Goal: Find specific page/section: Find specific page/section

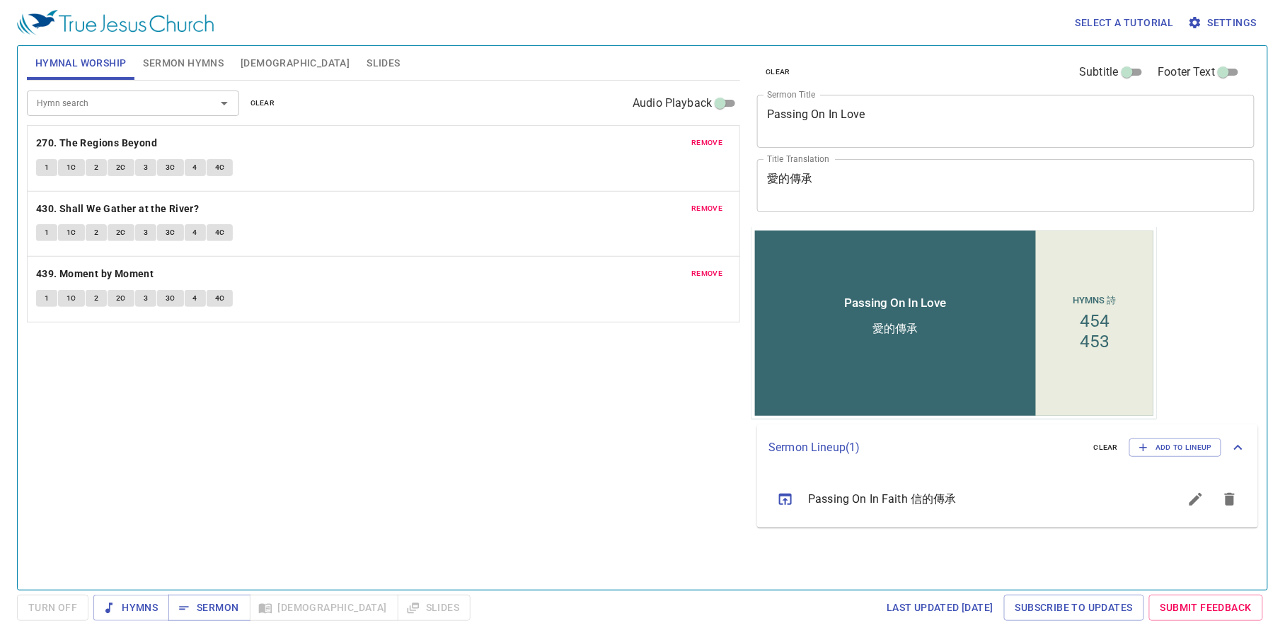
click at [858, 111] on textarea "Passing On In Love" at bounding box center [1005, 121] width 477 height 27
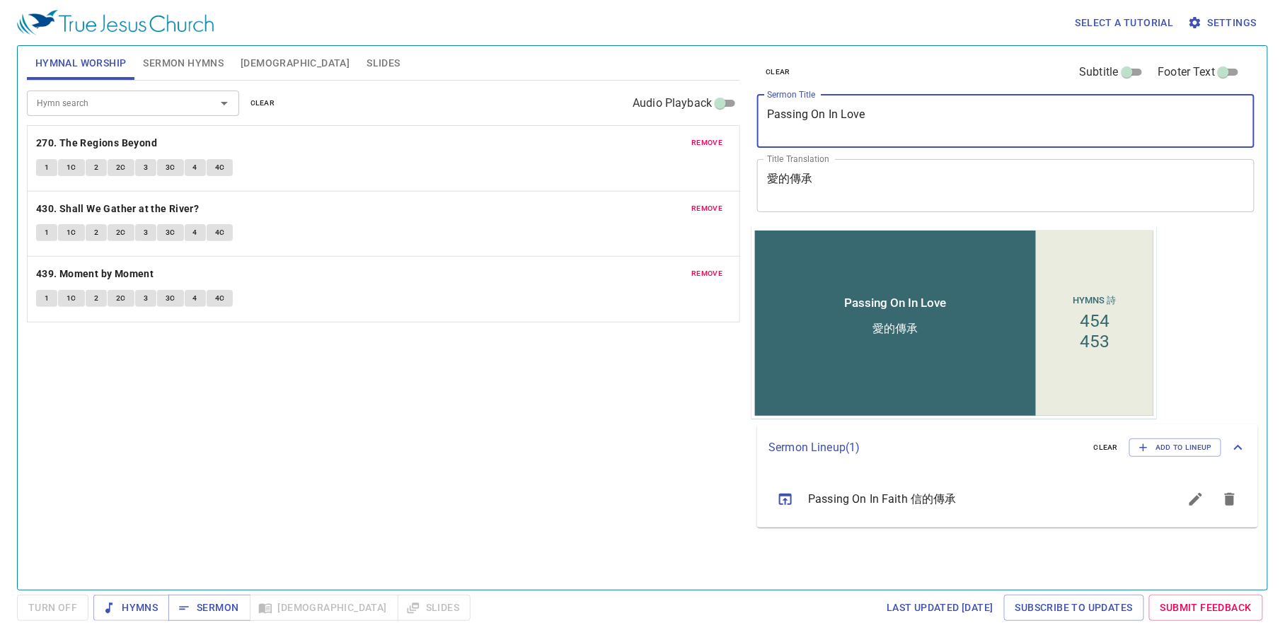
click at [859, 112] on textarea "Passing On In Love" at bounding box center [1005, 121] width 477 height 27
type textarea "Passing On In Faith"
click at [772, 177] on textarea "愛的傳承" at bounding box center [1005, 185] width 477 height 27
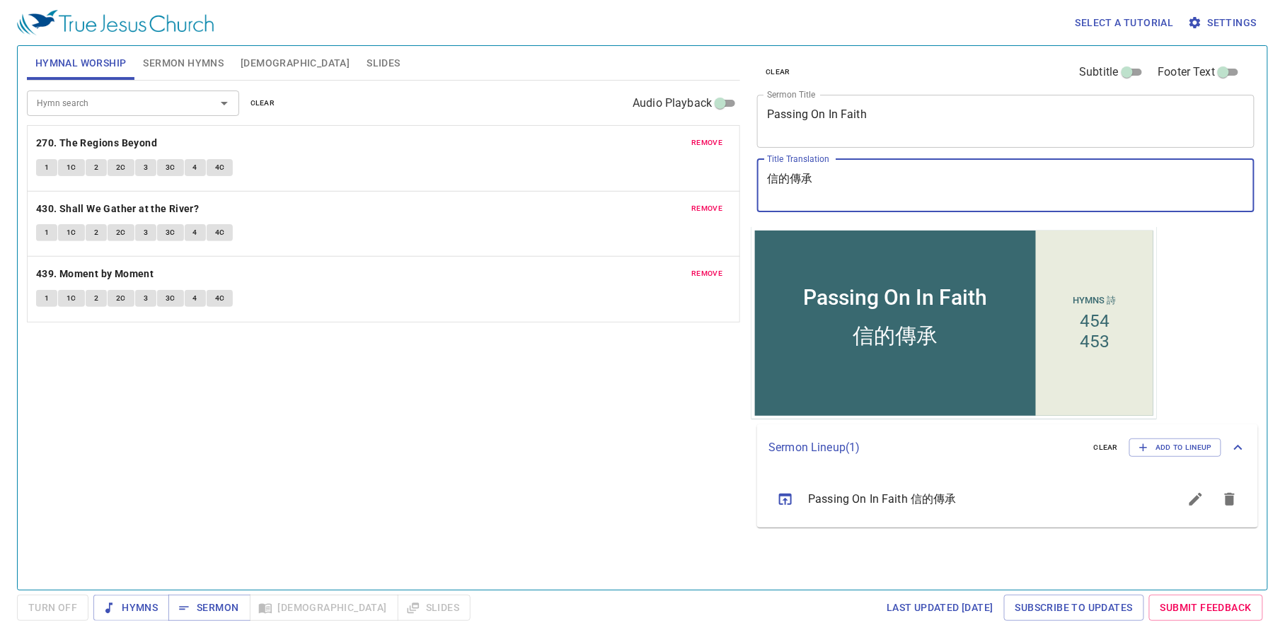
type textarea "信的傳承"
click at [668, 385] on div "Hymn search Hymn search clear Audio Playback remove 270. The Regions Beyond 1 1…" at bounding box center [384, 329] width 714 height 497
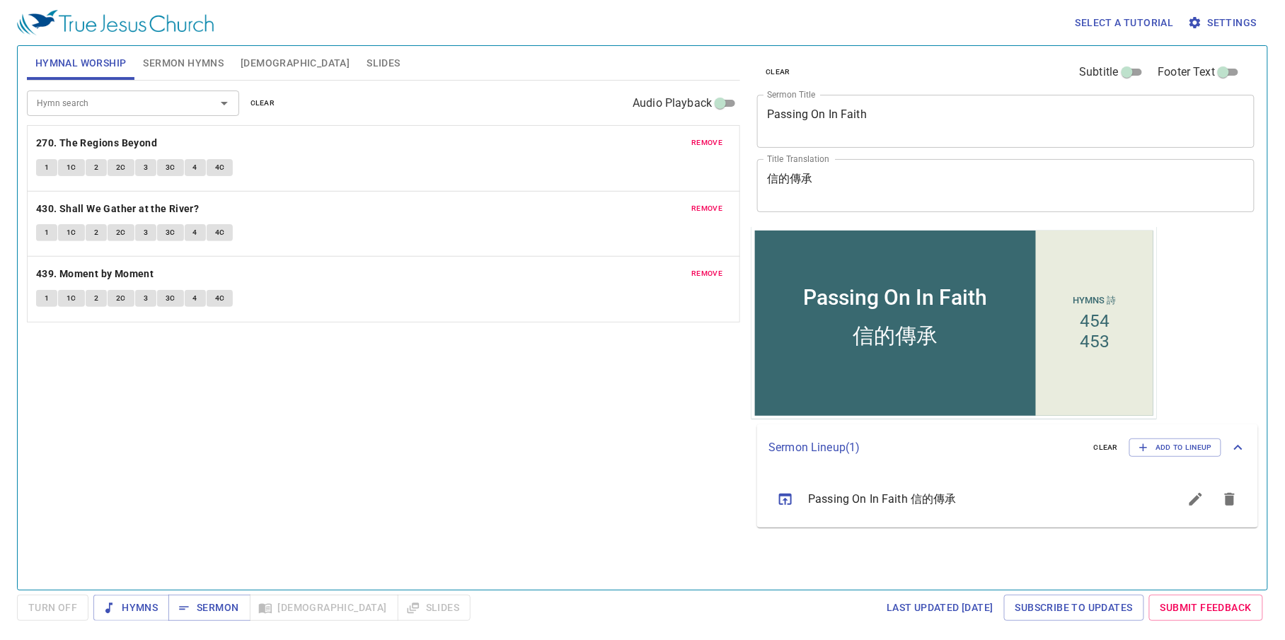
click at [963, 187] on textarea "信的傳承" at bounding box center [1005, 185] width 477 height 27
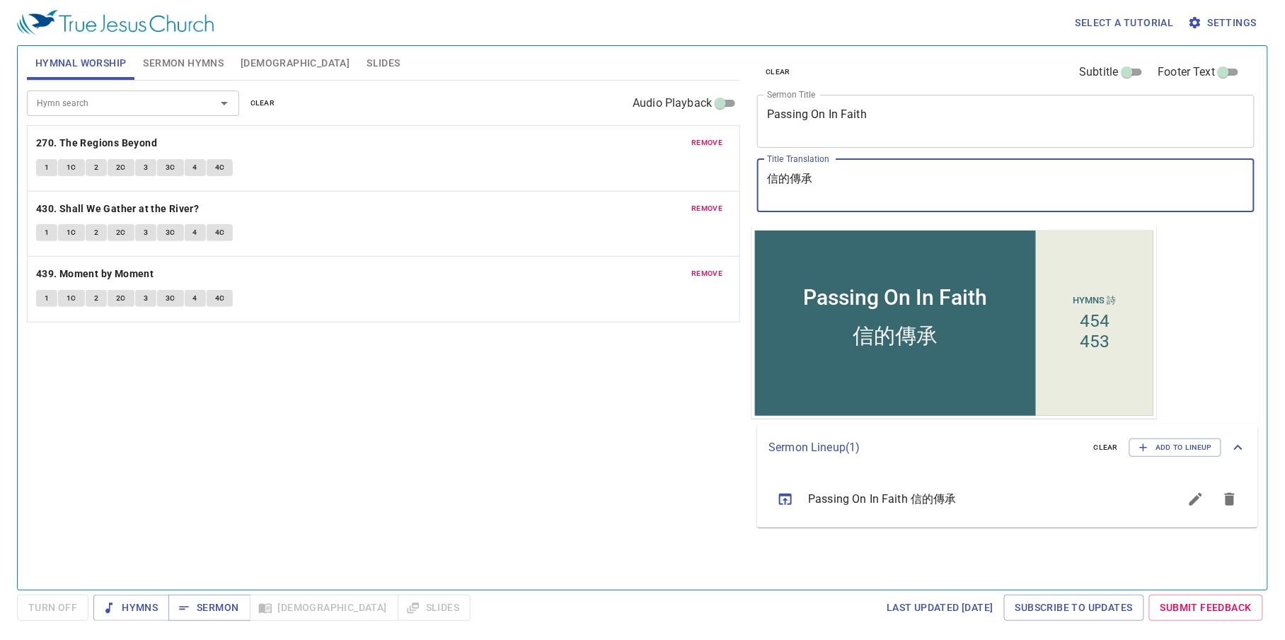
click at [160, 55] on span "Sermon Hymns" at bounding box center [183, 63] width 81 height 18
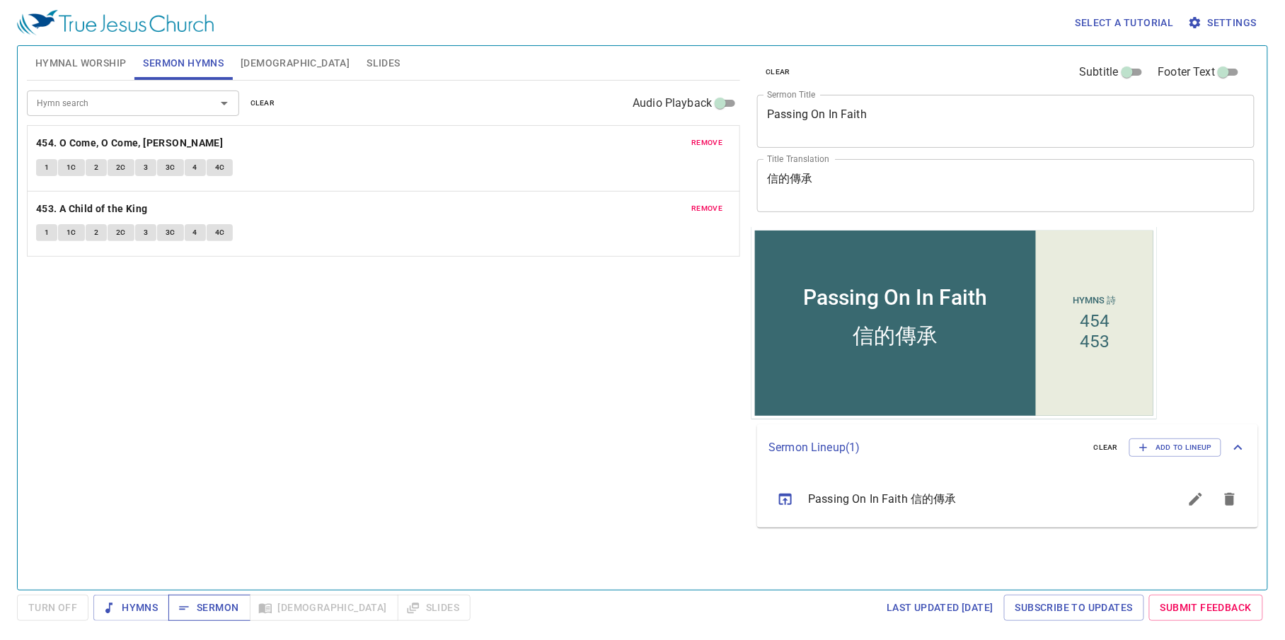
click at [206, 620] on button "Sermon" at bounding box center [208, 608] width 81 height 26
click at [65, 61] on span "Hymnal Worship" at bounding box center [80, 63] width 91 height 18
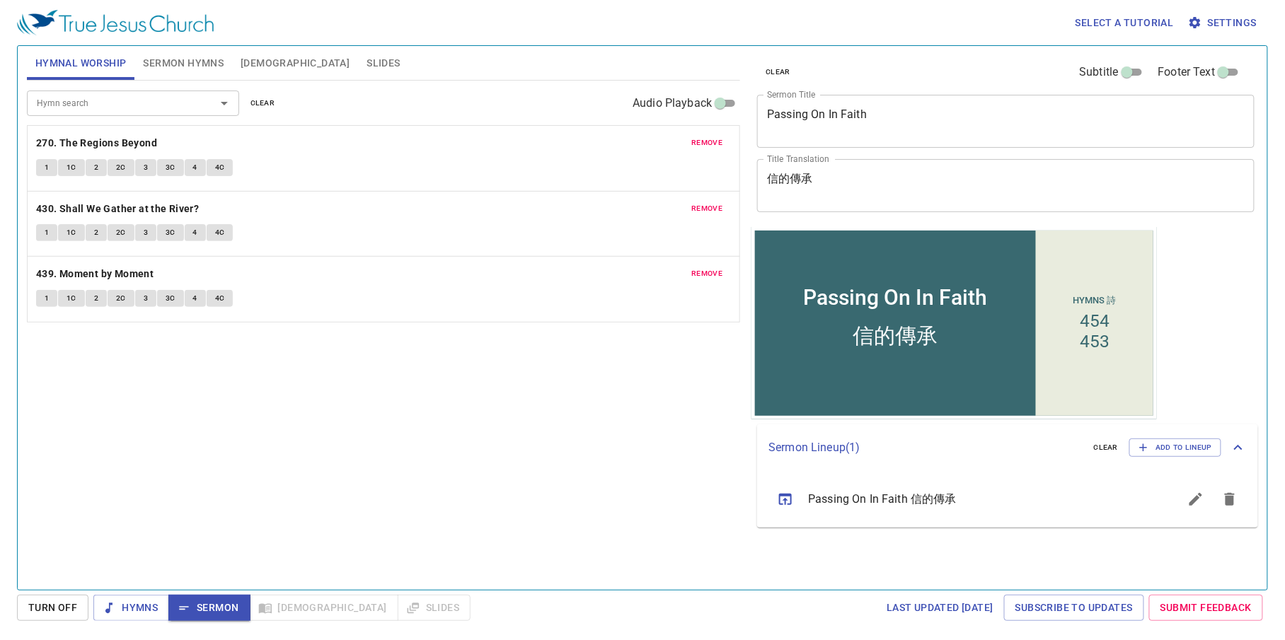
click at [696, 144] on span "remove" at bounding box center [707, 143] width 31 height 13
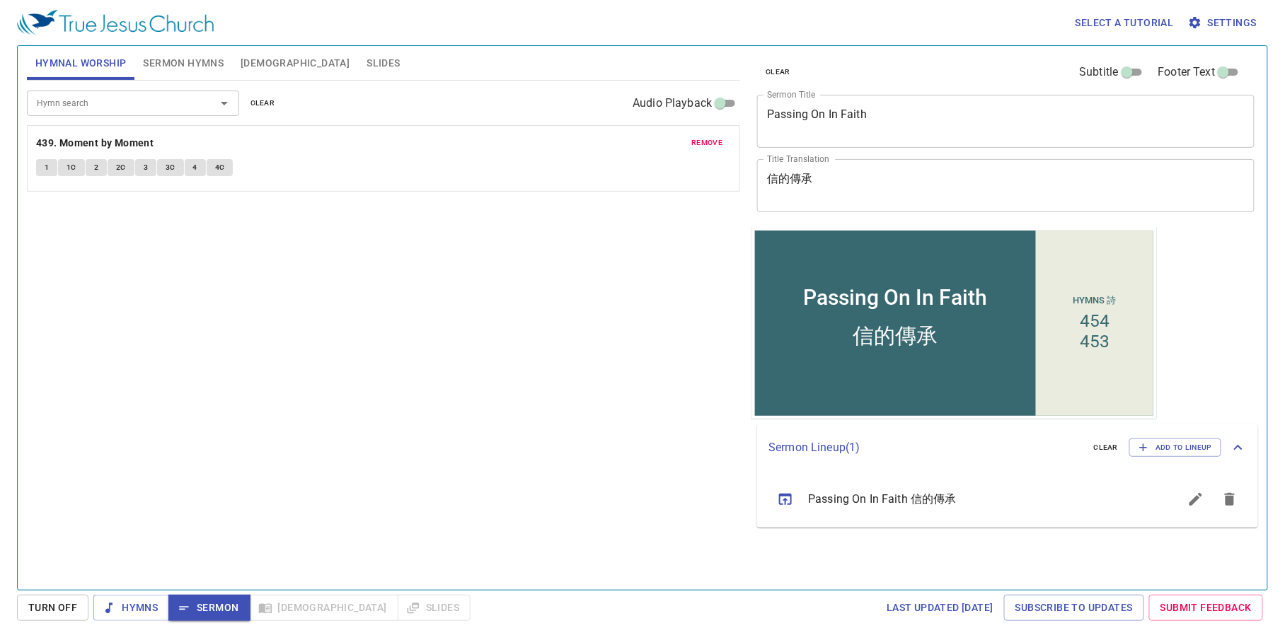
click at [696, 144] on span "remove" at bounding box center [707, 143] width 31 height 13
click at [151, 105] on input "Hymn search" at bounding box center [112, 103] width 162 height 16
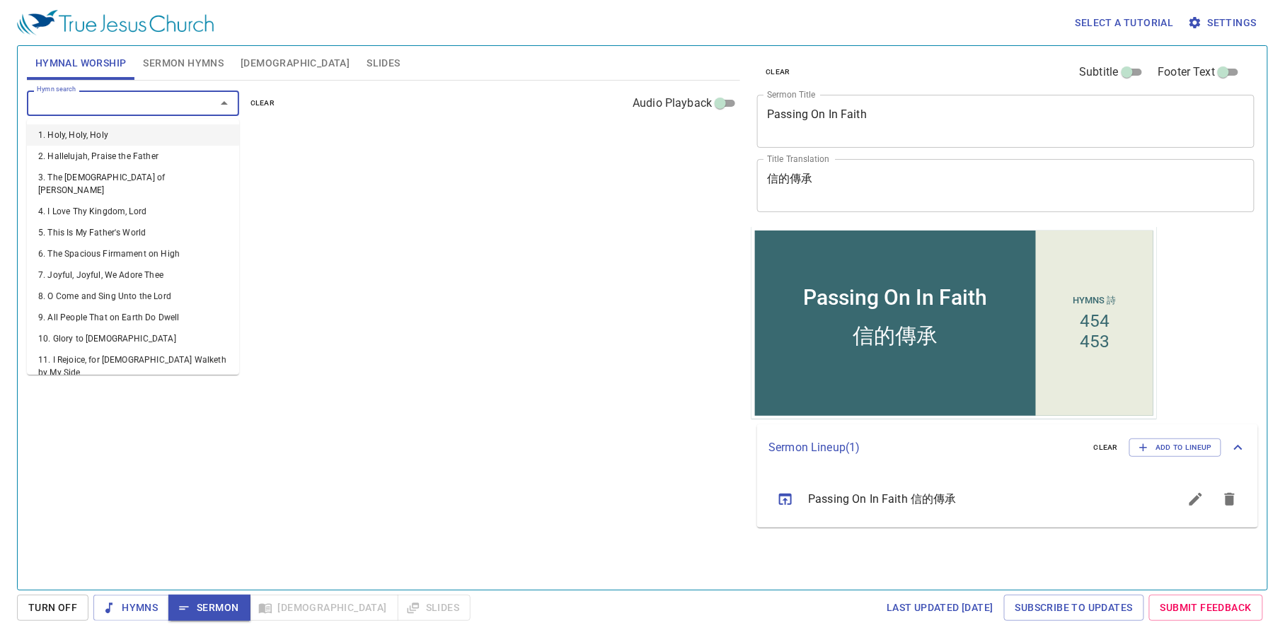
click at [122, 69] on span "Hymnal Worship" at bounding box center [80, 63] width 91 height 18
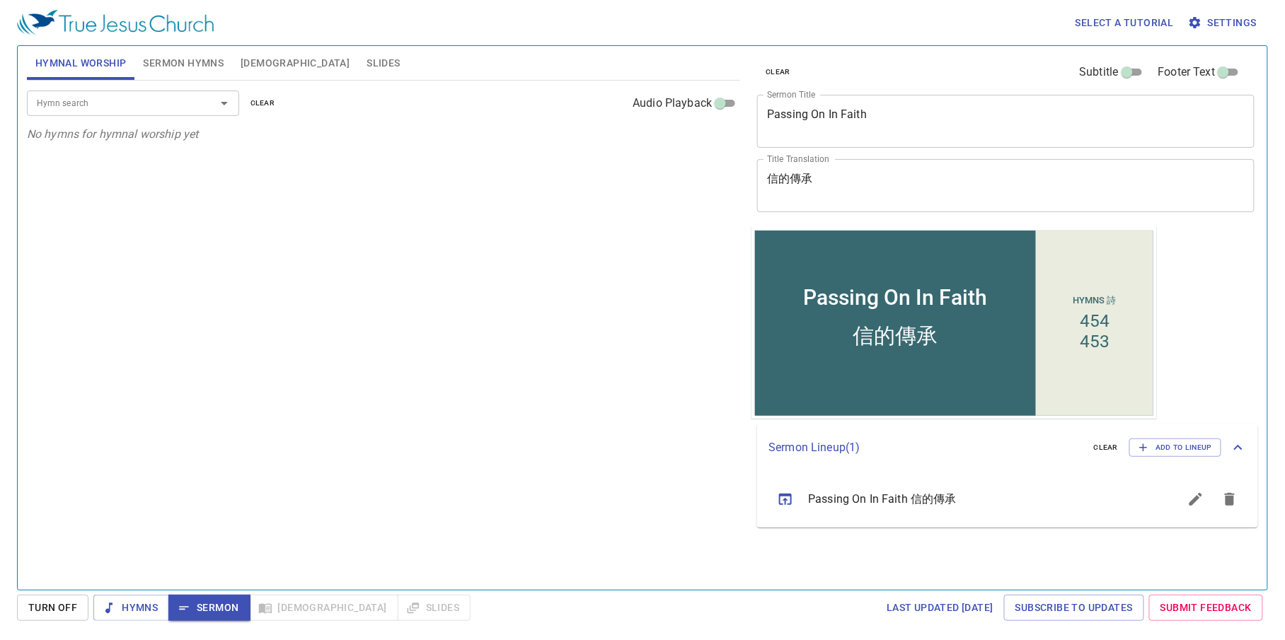
click at [122, 69] on span "Hymnal Worship" at bounding box center [80, 63] width 91 height 18
click at [112, 68] on span "Hymnal Worship" at bounding box center [80, 63] width 91 height 18
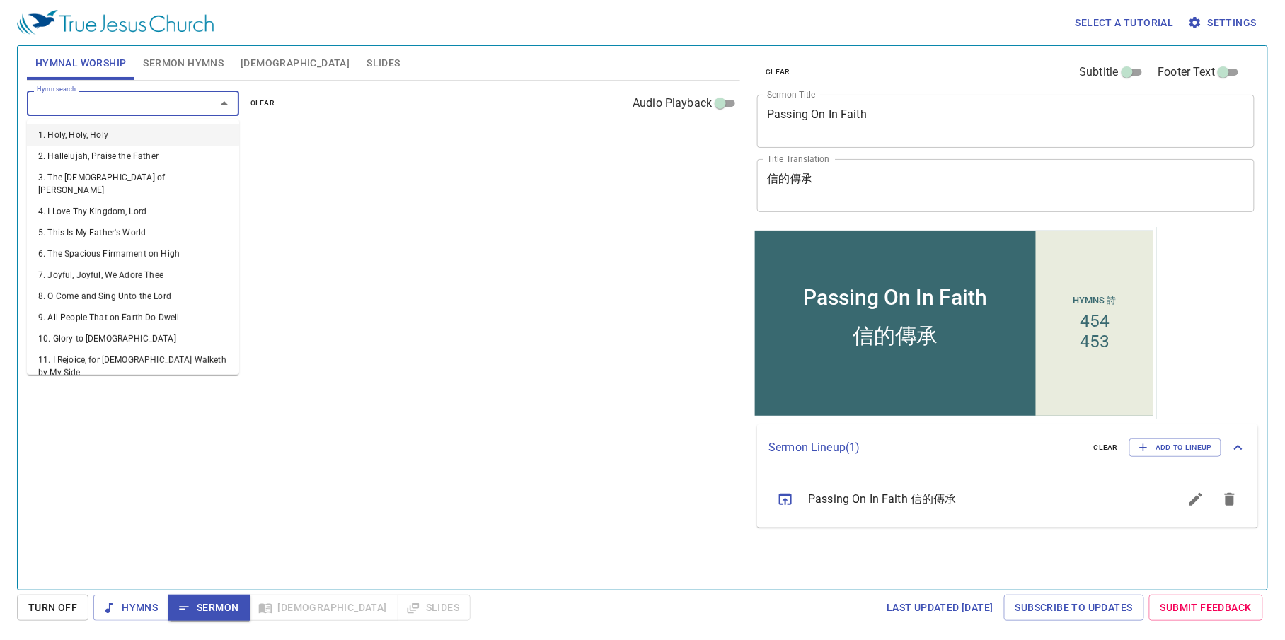
click at [116, 112] on div "Hymn search" at bounding box center [133, 103] width 212 height 25
click at [210, 67] on span "Sermon Hymns" at bounding box center [183, 63] width 81 height 18
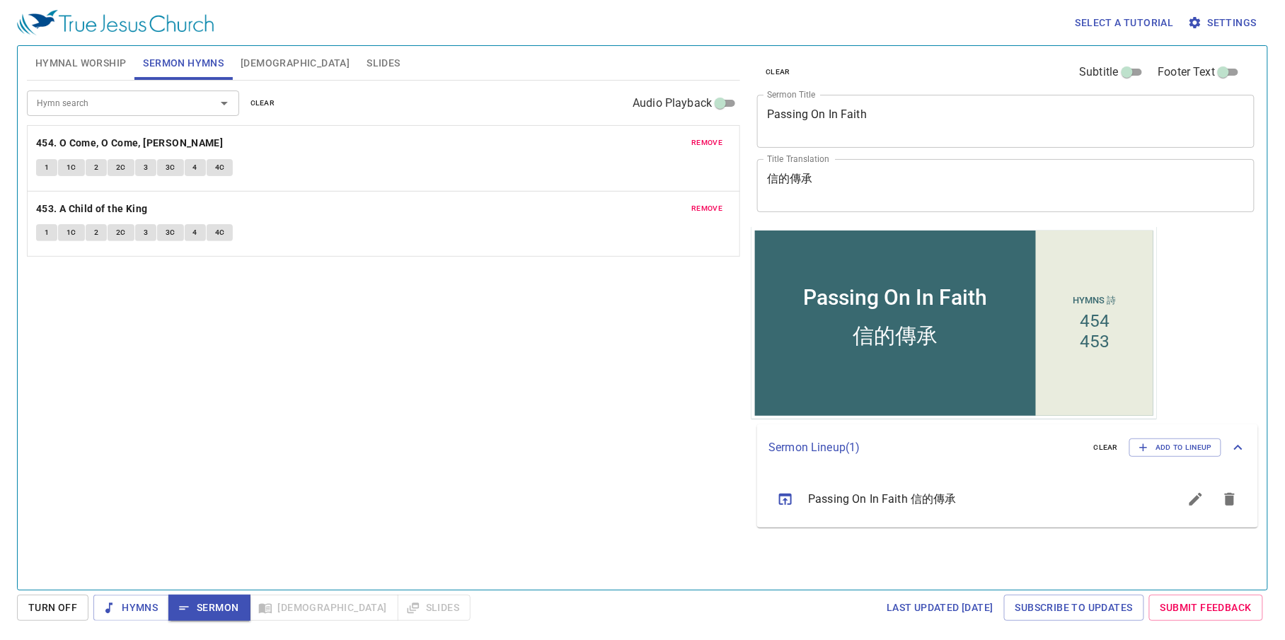
click at [110, 59] on span "Hymnal Worship" at bounding box center [80, 63] width 91 height 18
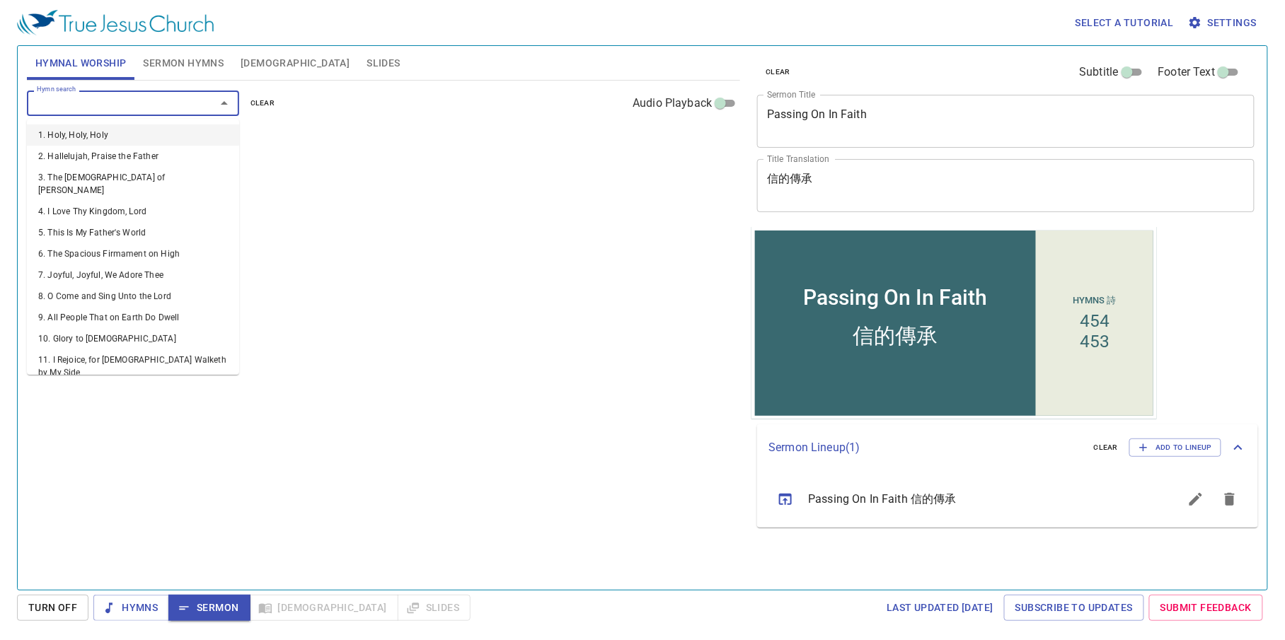
click at [133, 111] on input "Hymn search" at bounding box center [112, 103] width 162 height 16
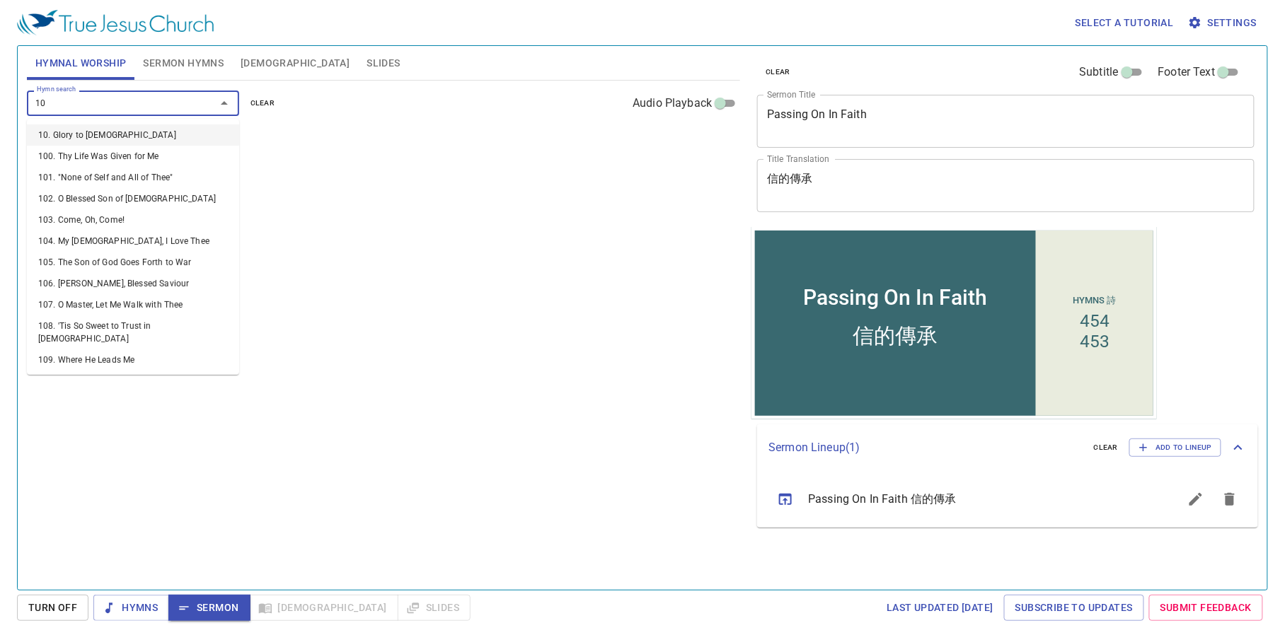
type input "108"
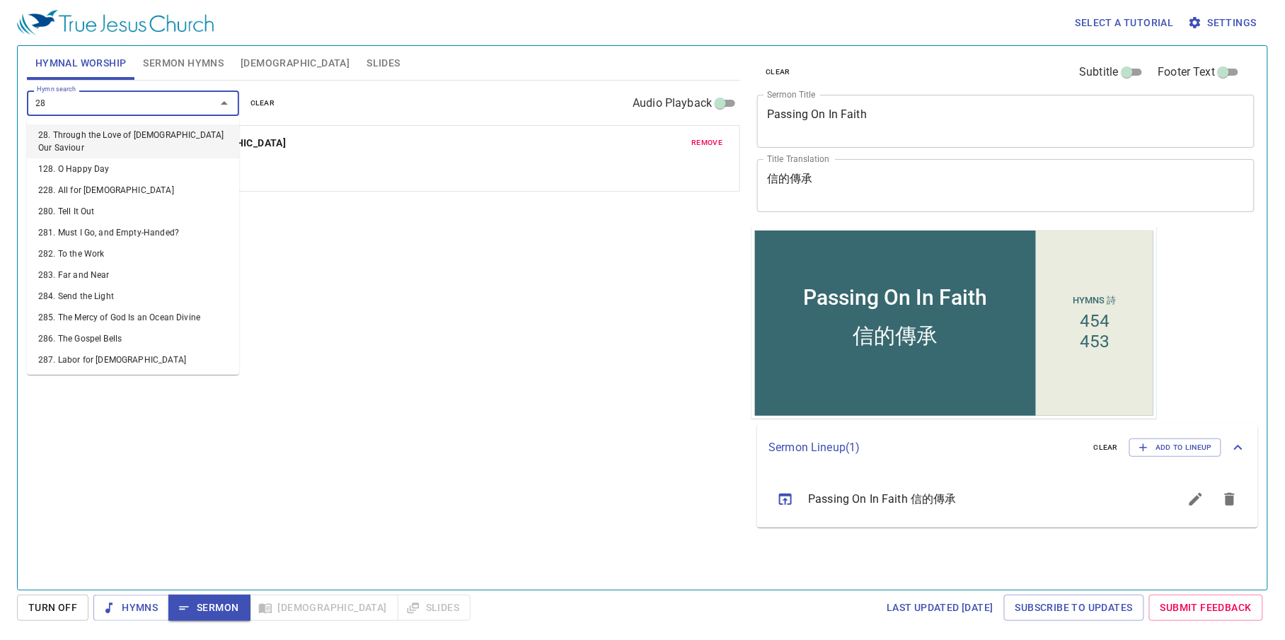
type input "288"
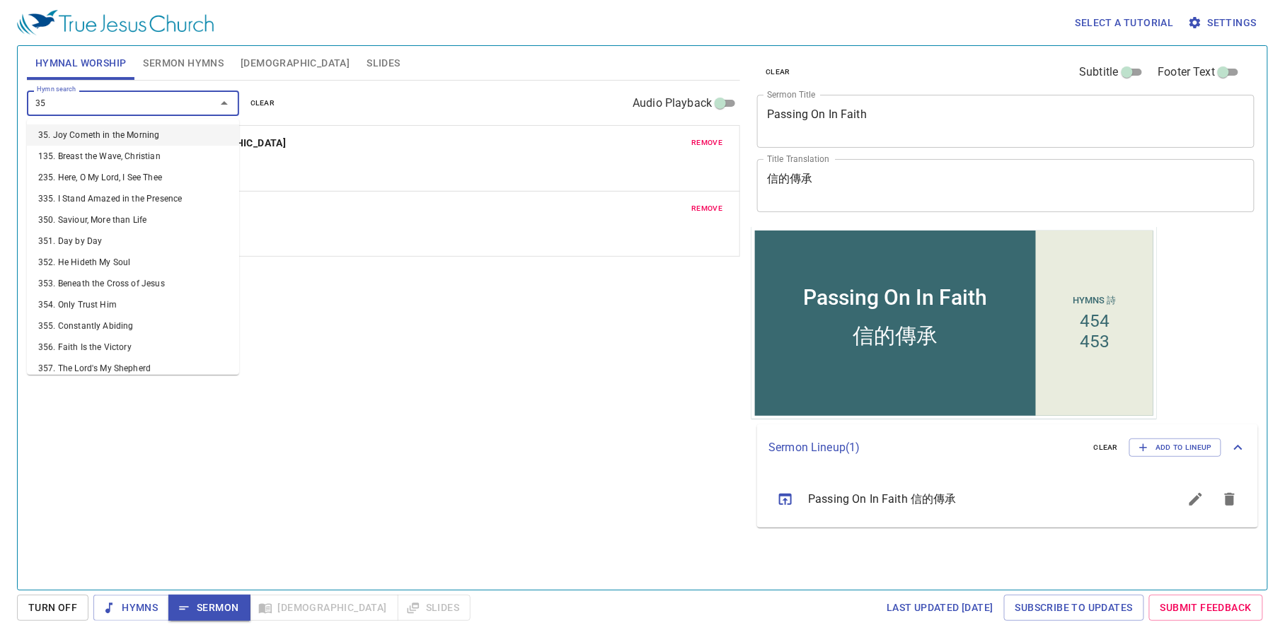
type input "359"
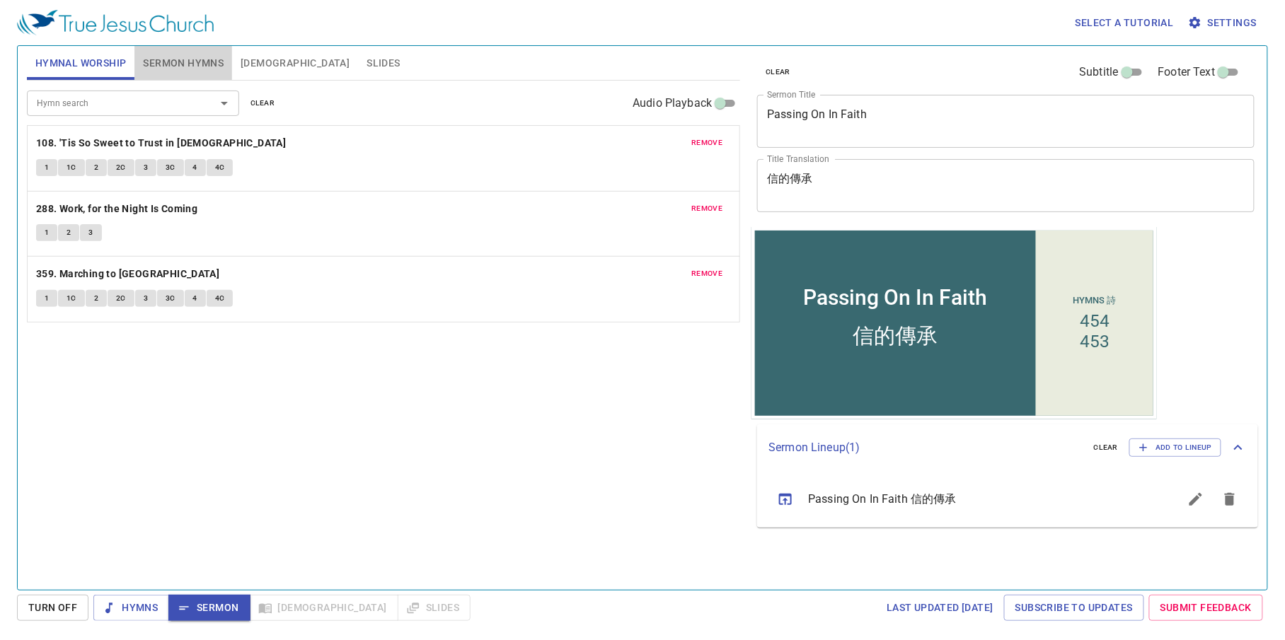
click at [197, 62] on span "Sermon Hymns" at bounding box center [183, 63] width 81 height 18
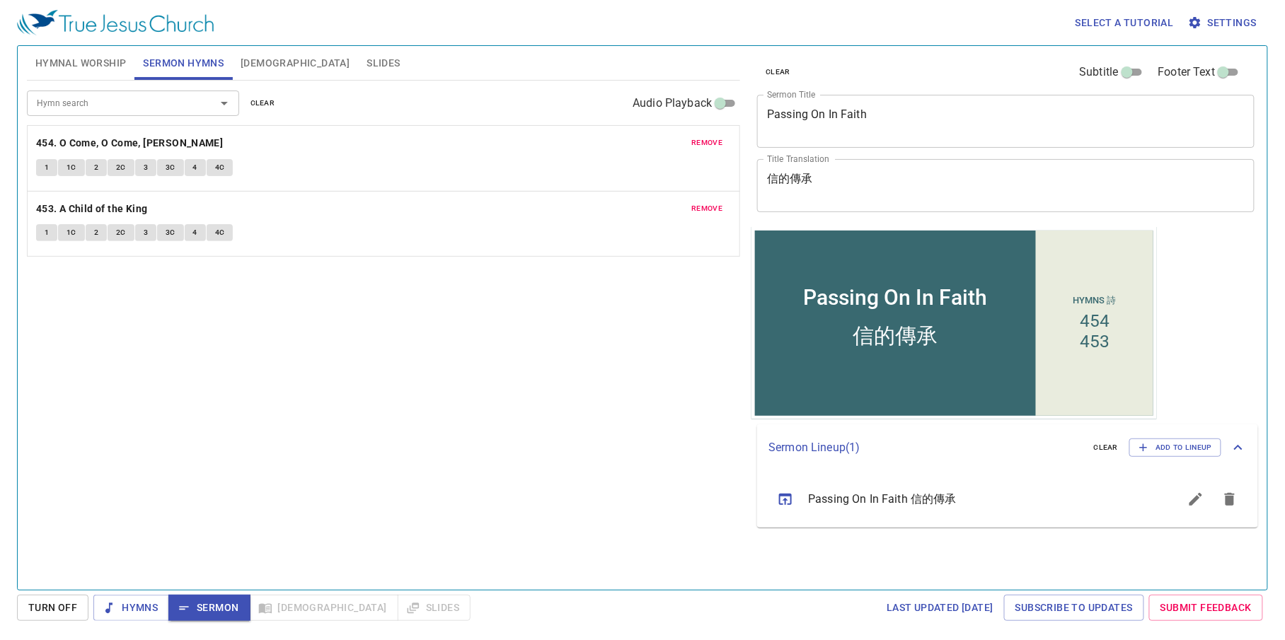
click at [108, 65] on span "Hymnal Worship" at bounding box center [80, 63] width 91 height 18
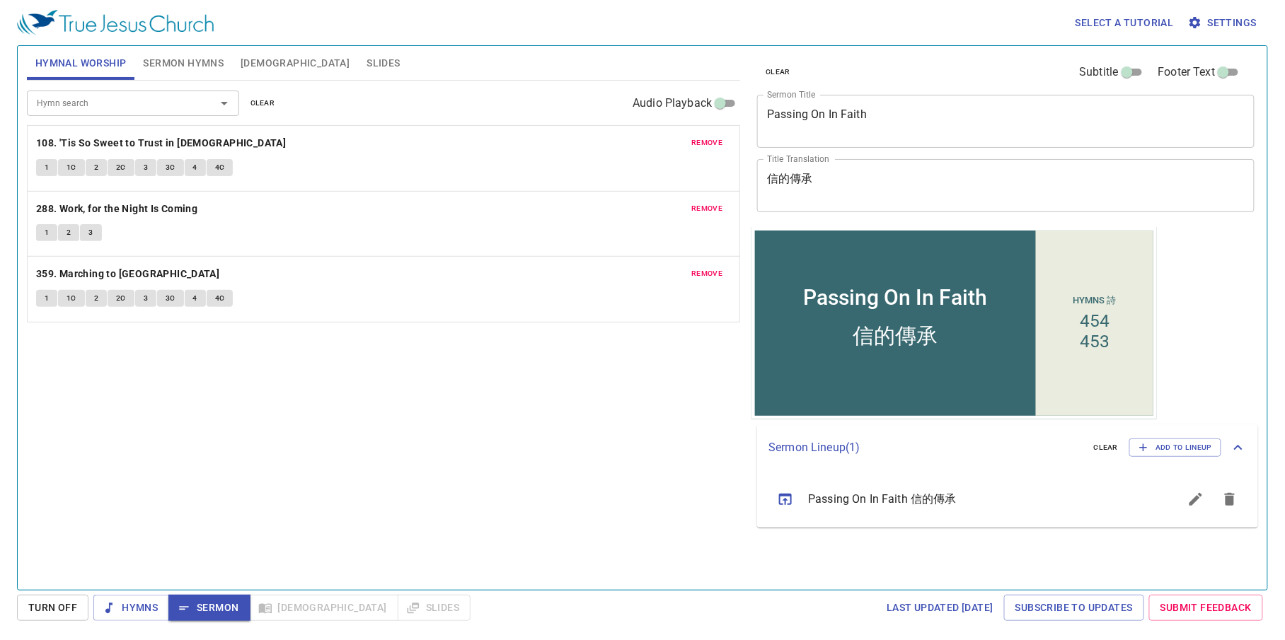
click at [57, 163] on button "1" at bounding box center [46, 167] width 21 height 17
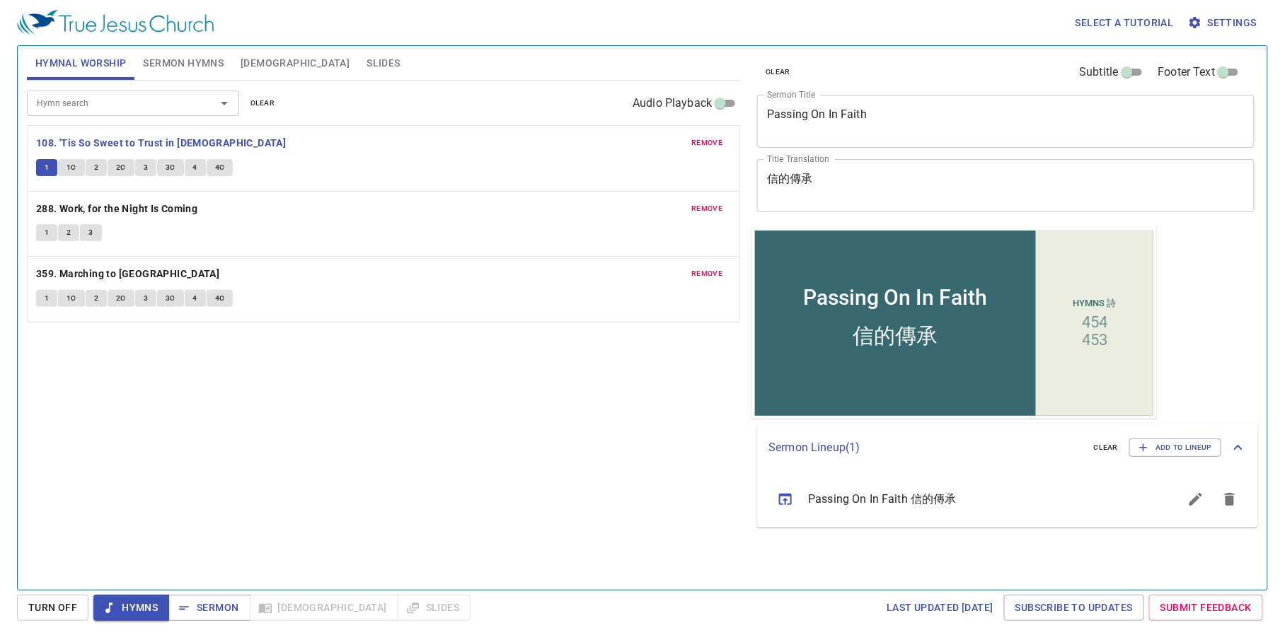
click at [95, 167] on span "2" at bounding box center [96, 167] width 4 height 13
click at [78, 168] on button "1C" at bounding box center [71, 167] width 27 height 17
click at [90, 168] on button "2" at bounding box center [96, 167] width 21 height 17
click at [124, 167] on span "2C" at bounding box center [121, 167] width 10 height 13
click at [183, 52] on button "Sermon Hymns" at bounding box center [183, 63] width 98 height 34
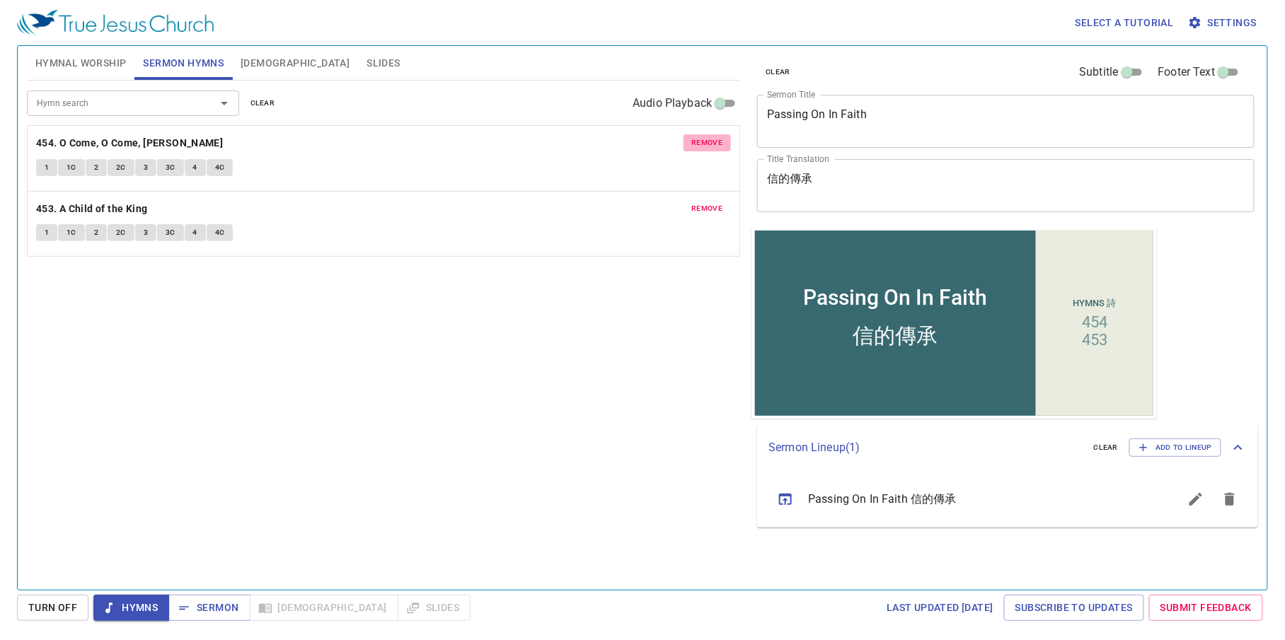
click at [717, 145] on span "remove" at bounding box center [707, 143] width 31 height 13
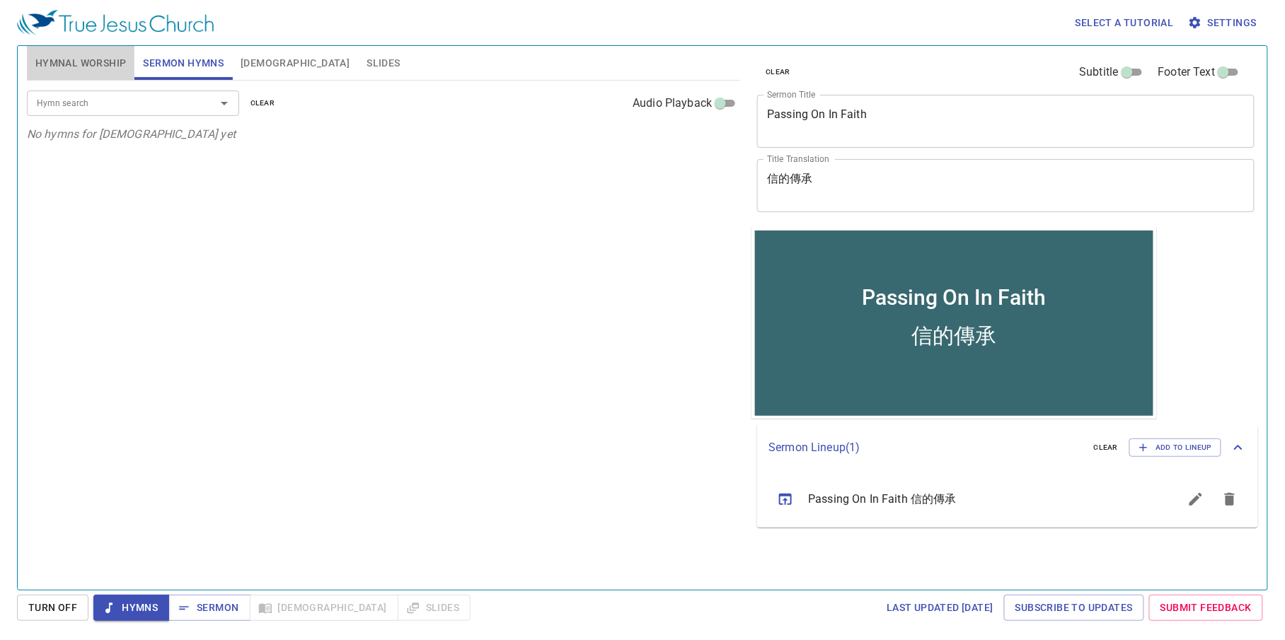
drag, startPoint x: 112, startPoint y: 61, endPoint x: 139, endPoint y: 141, distance: 85.0
click at [112, 61] on span "Hymnal Worship" at bounding box center [80, 63] width 91 height 18
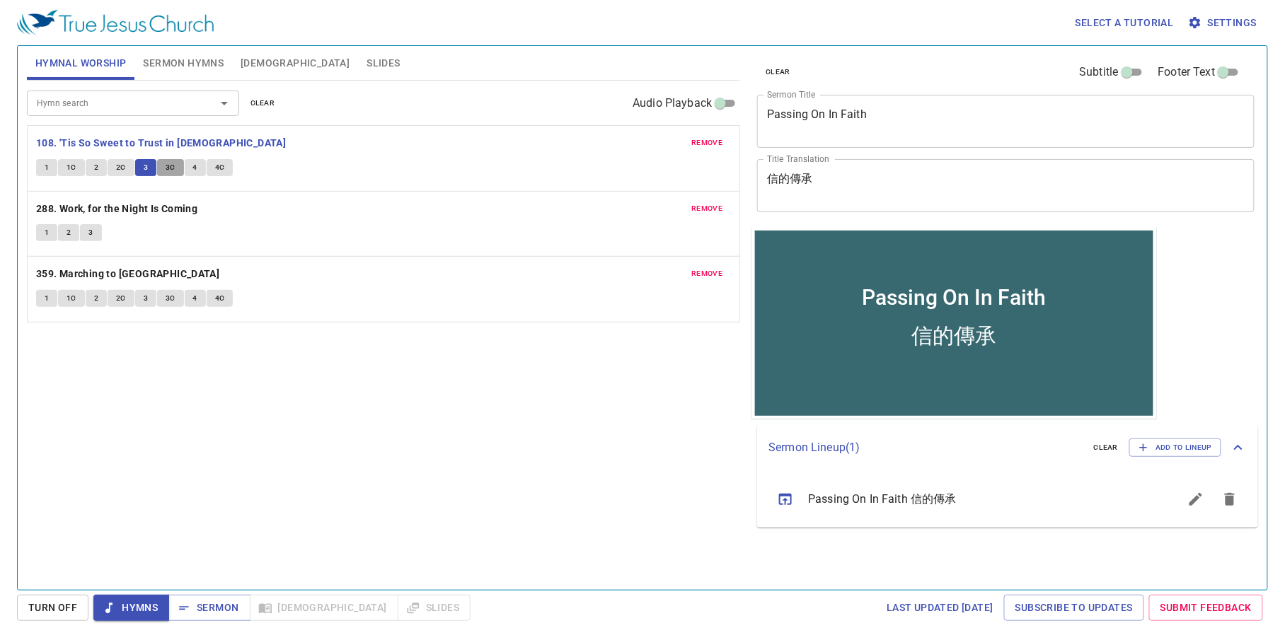
click at [166, 165] on span "3C" at bounding box center [171, 167] width 10 height 13
click at [186, 65] on span "Sermon Hymns" at bounding box center [183, 63] width 81 height 18
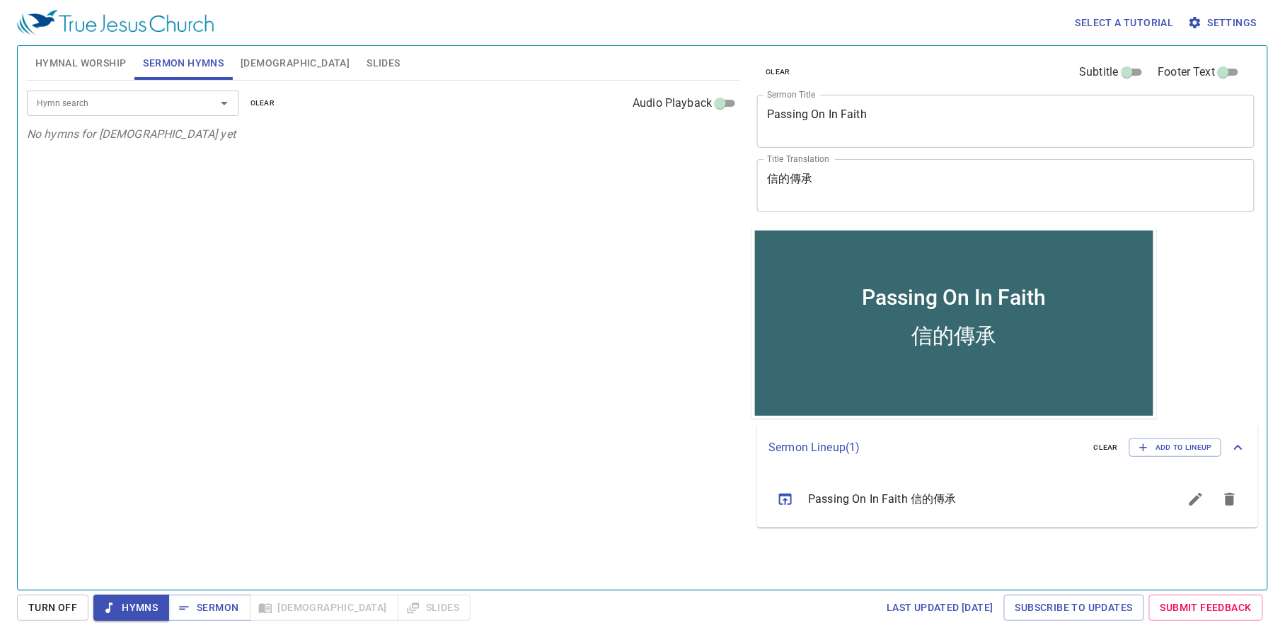
click at [168, 100] on input "Hymn search" at bounding box center [112, 103] width 162 height 16
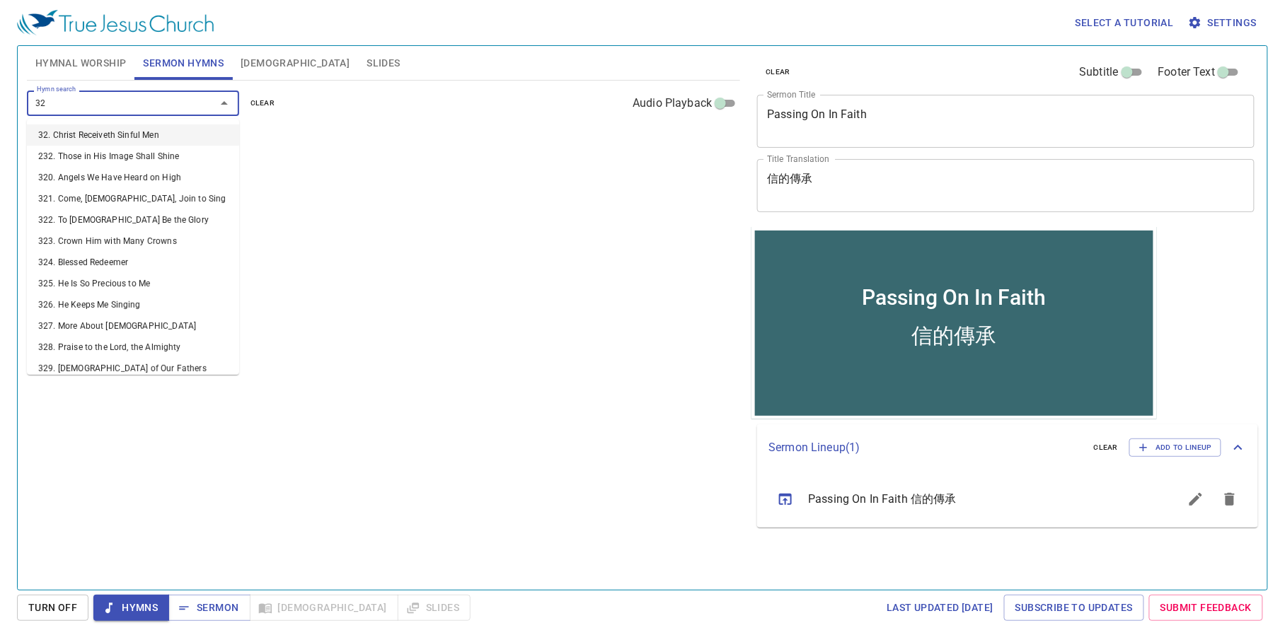
type input "320"
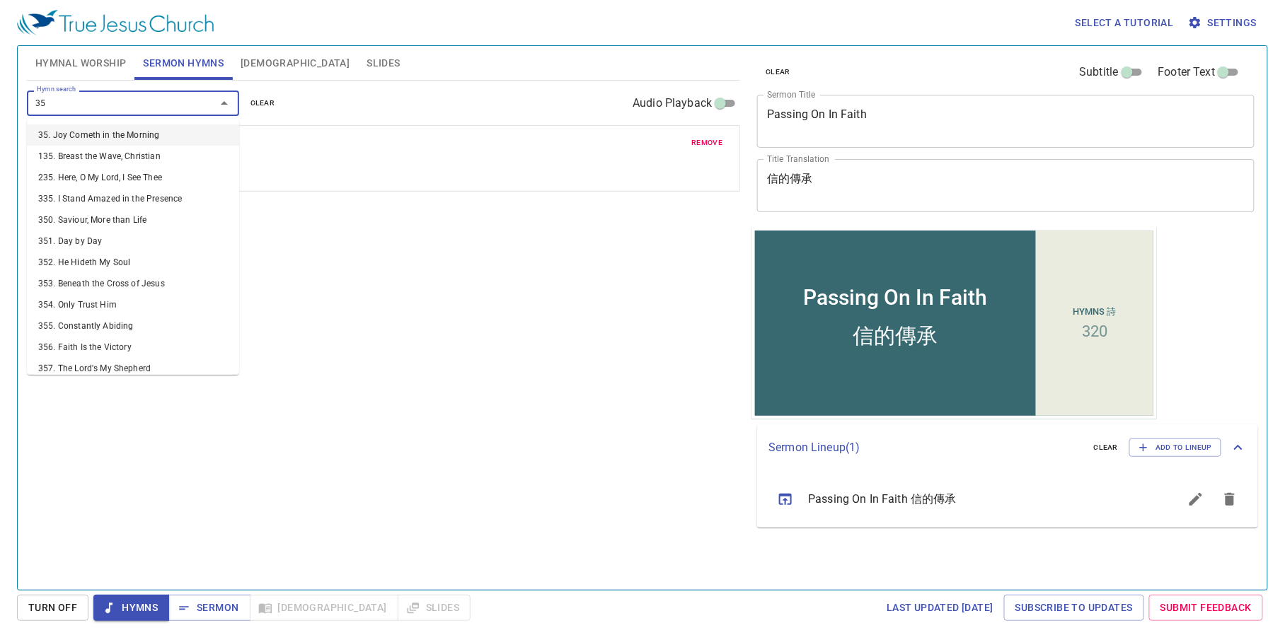
type input "354"
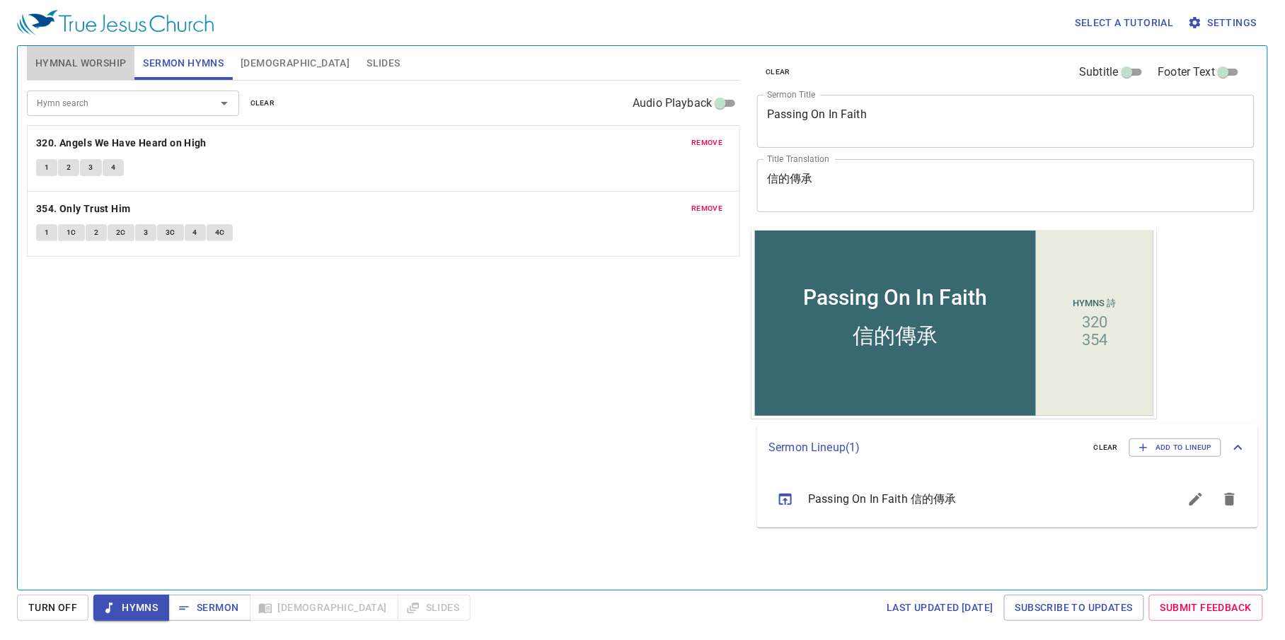
click at [127, 60] on button "Hymnal Worship" at bounding box center [81, 63] width 108 height 34
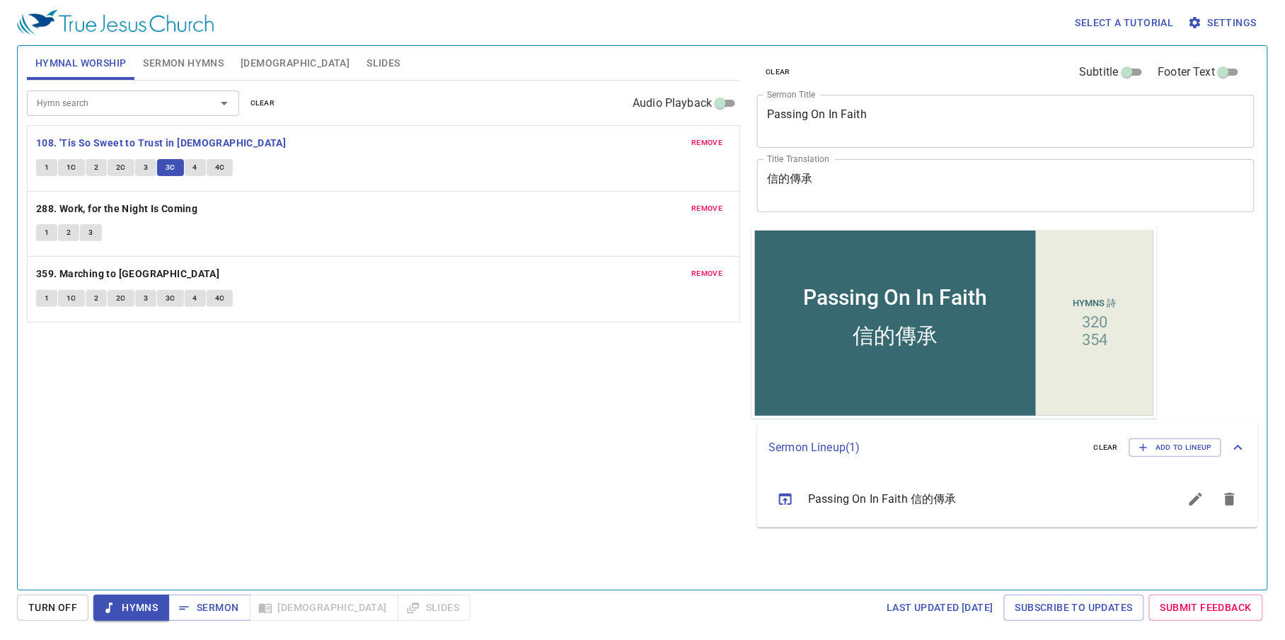
drag, startPoint x: 182, startPoint y: 154, endPoint x: 185, endPoint y: 163, distance: 9.2
click at [185, 160] on div "remove 108. 'Tis So Sweet to Trust in Jesus 1 1C 2 2C 3 3C 4 4C remove 288. Wor…" at bounding box center [384, 223] width 714 height 197
click at [185, 163] on button "4" at bounding box center [195, 167] width 21 height 17
click at [54, 233] on button "1" at bounding box center [46, 232] width 21 height 17
click at [184, 235] on div "1 2 3" at bounding box center [383, 234] width 695 height 21
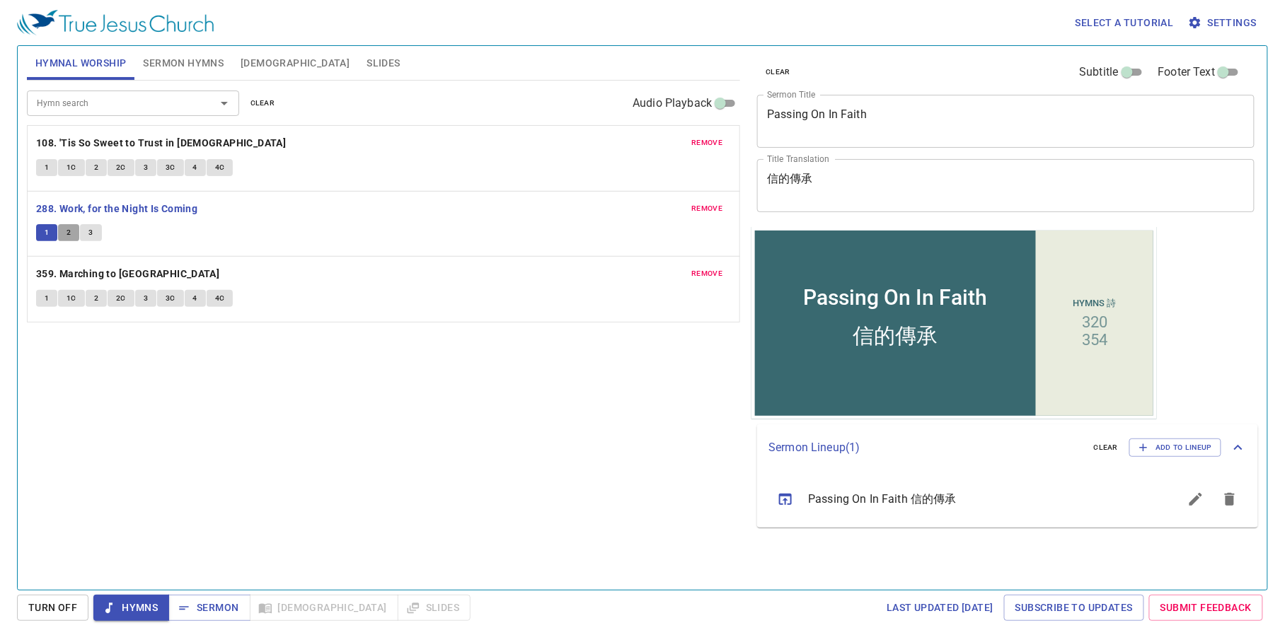
click at [76, 234] on button "2" at bounding box center [68, 232] width 21 height 17
click at [49, 298] on span "1" at bounding box center [47, 298] width 4 height 13
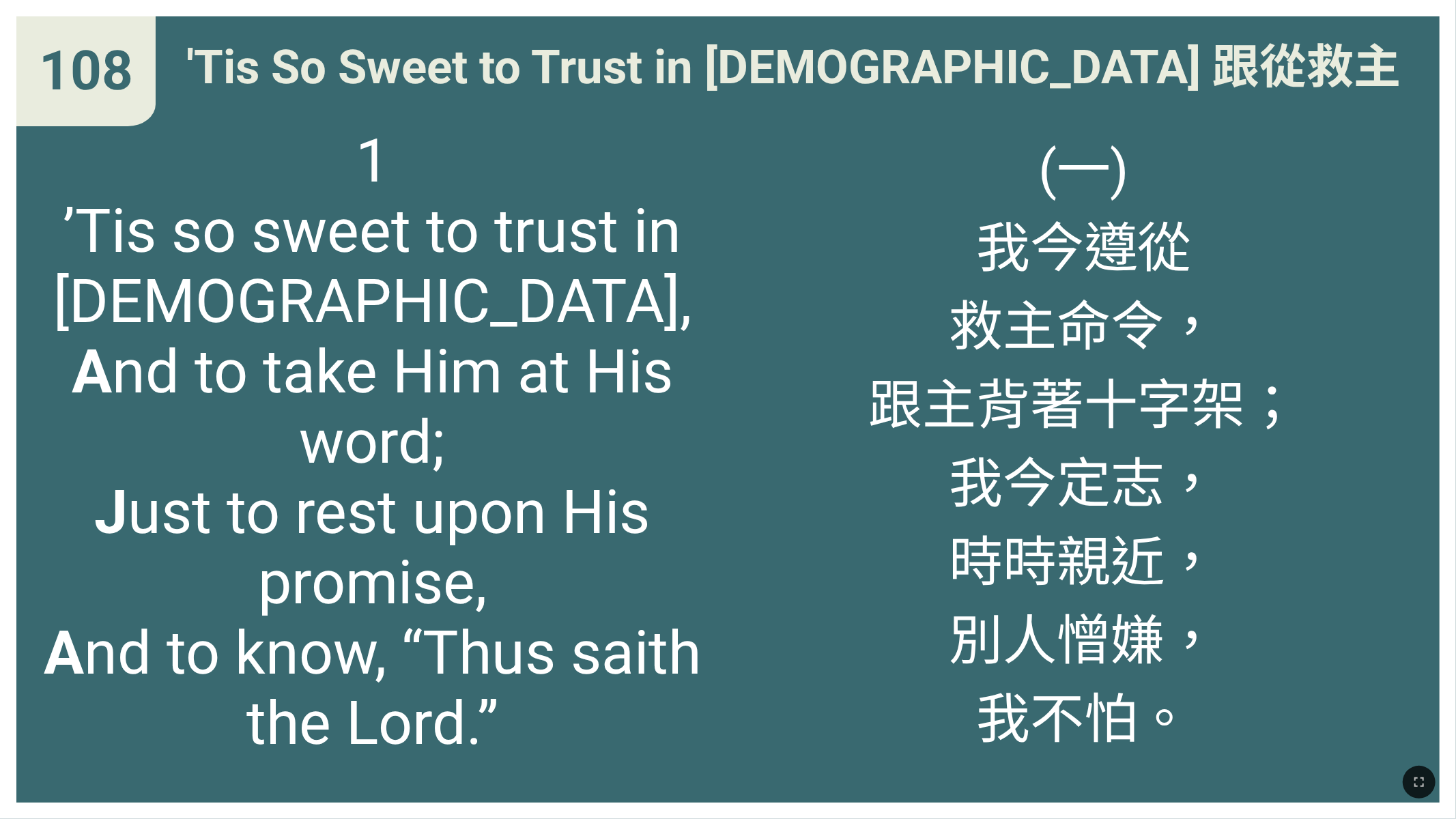
click at [776, 276] on div "(一) 我今遵從 救主命令， 跟主背著十字架； 我今定志， 時時親近， 別人憎嫌， 我不怕。" at bounding box center [1085, 455] width 712 height 694
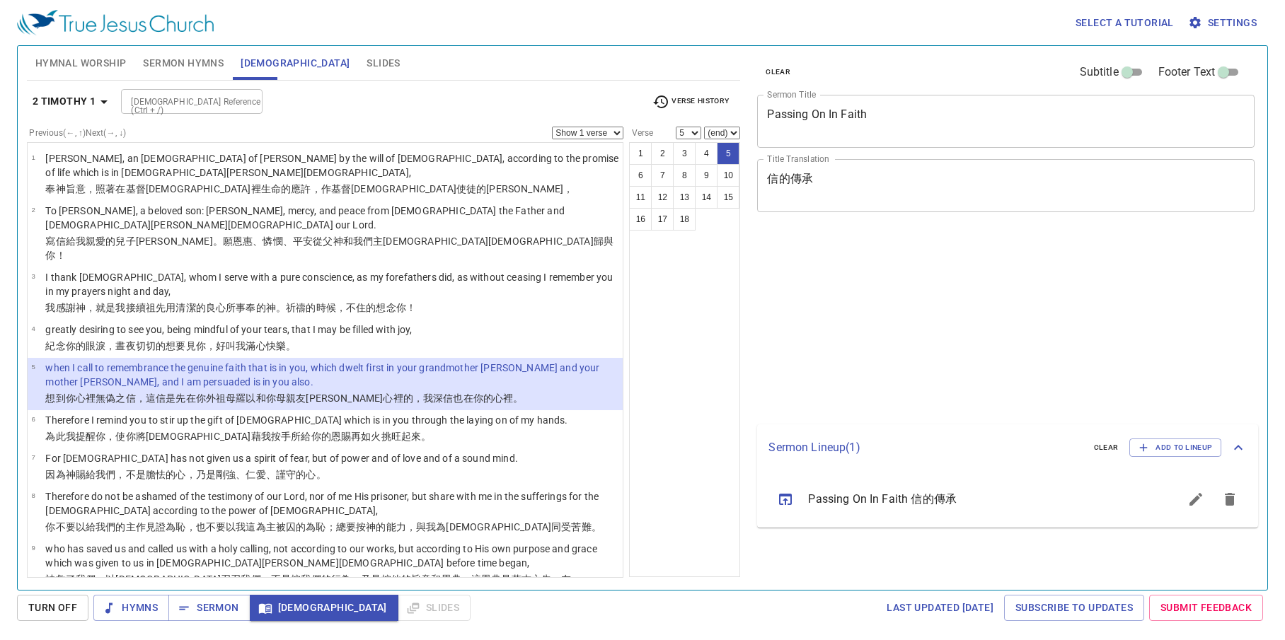
select select "5"
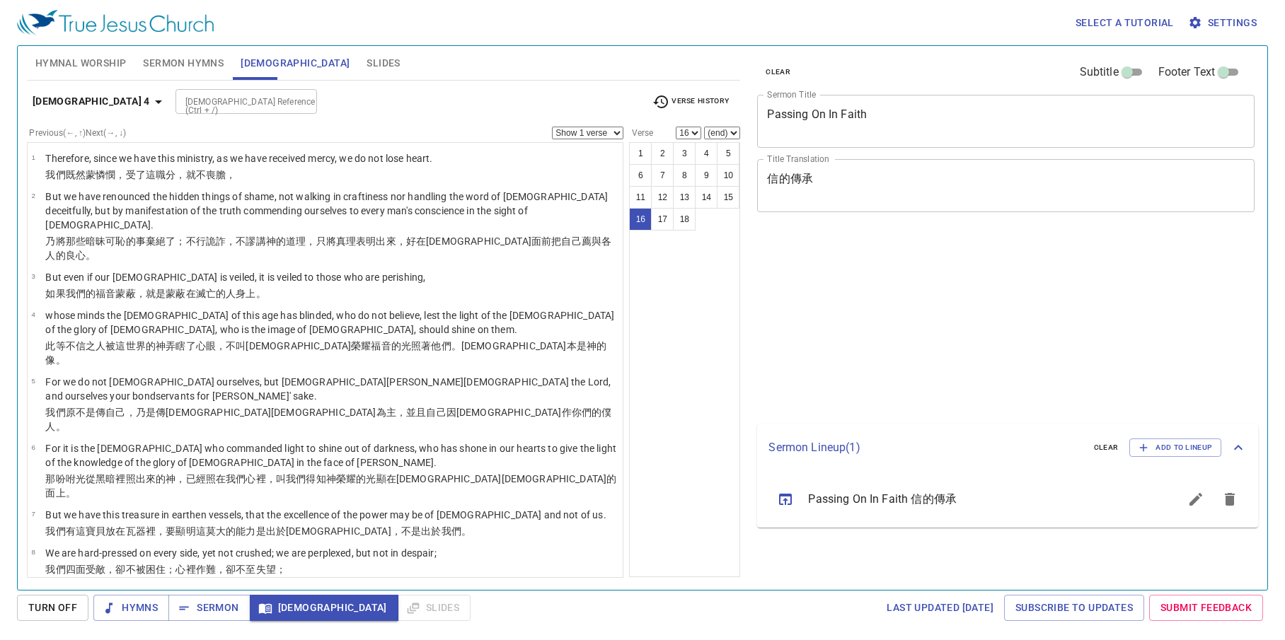
select select "16"
select select "18"
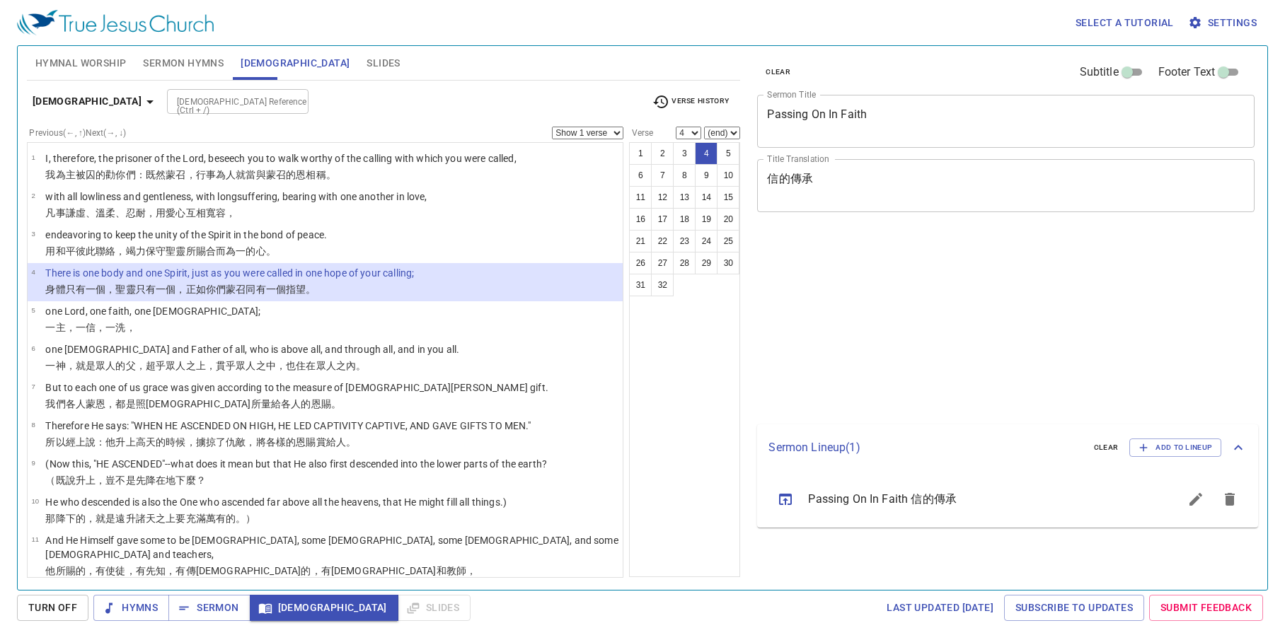
select select "4"
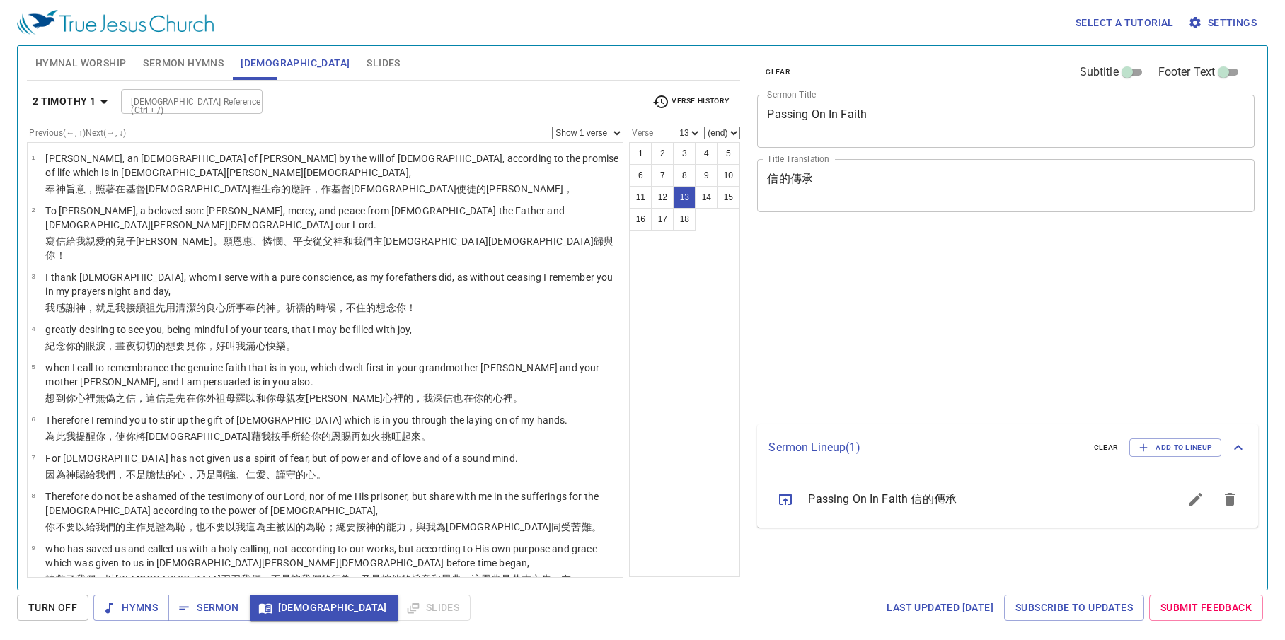
select select "13"
select select "14"
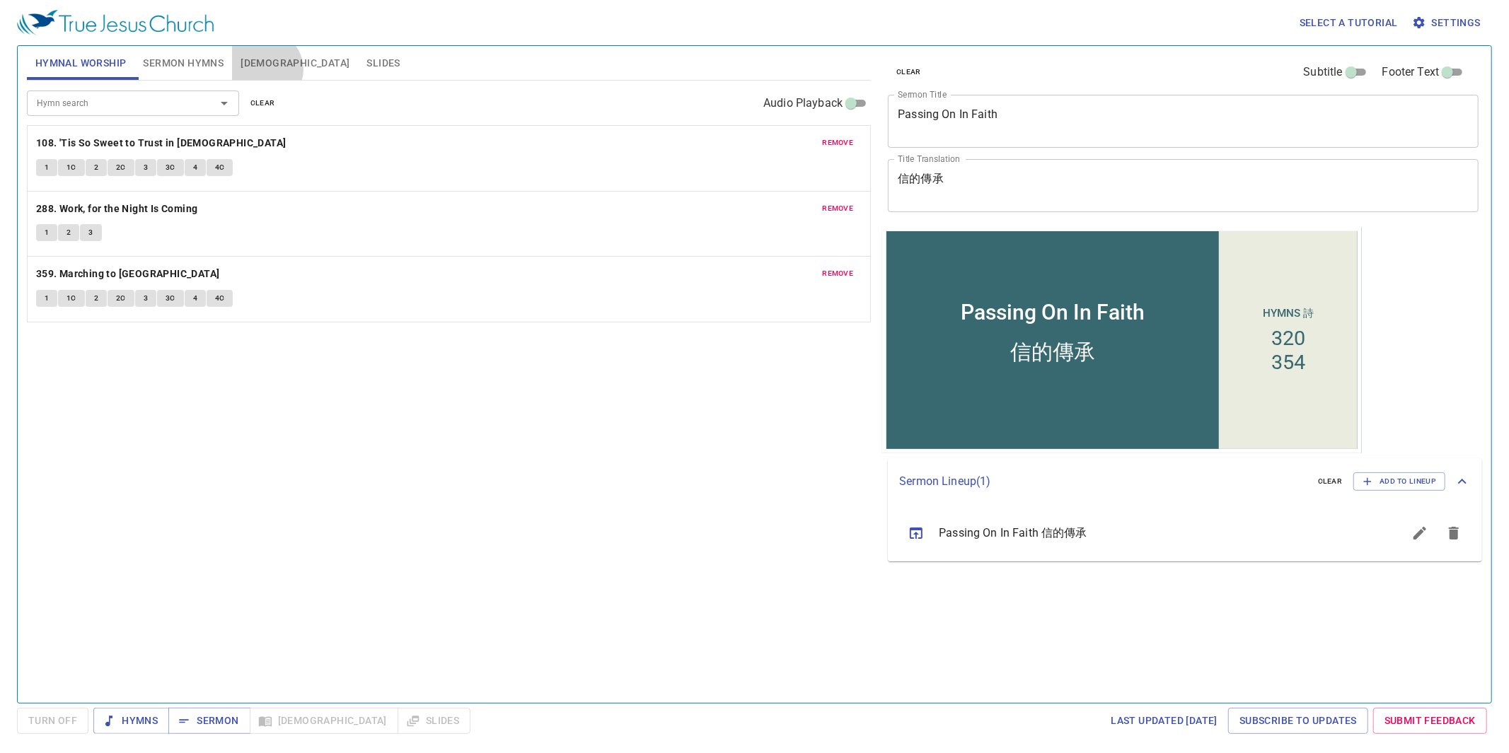
click at [264, 69] on span "Bible" at bounding box center [295, 63] width 109 height 18
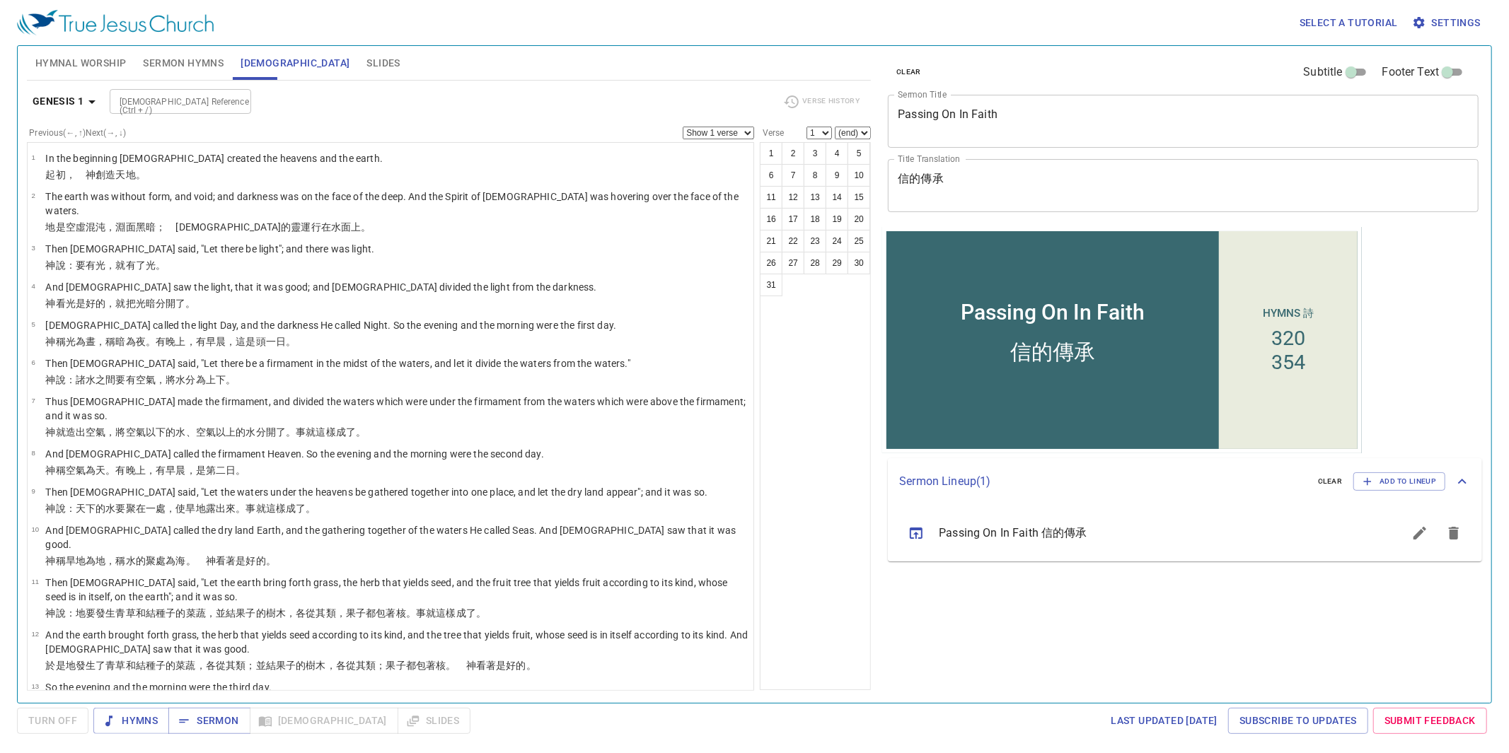
click at [24, 107] on div "Hymnal Worship Sermon Hymns Bible Slides Hymn search Hymn search clear Audio Pl…" at bounding box center [448, 368] width 855 height 657
click at [36, 106] on b "Genesis 1" at bounding box center [59, 102] width 52 height 18
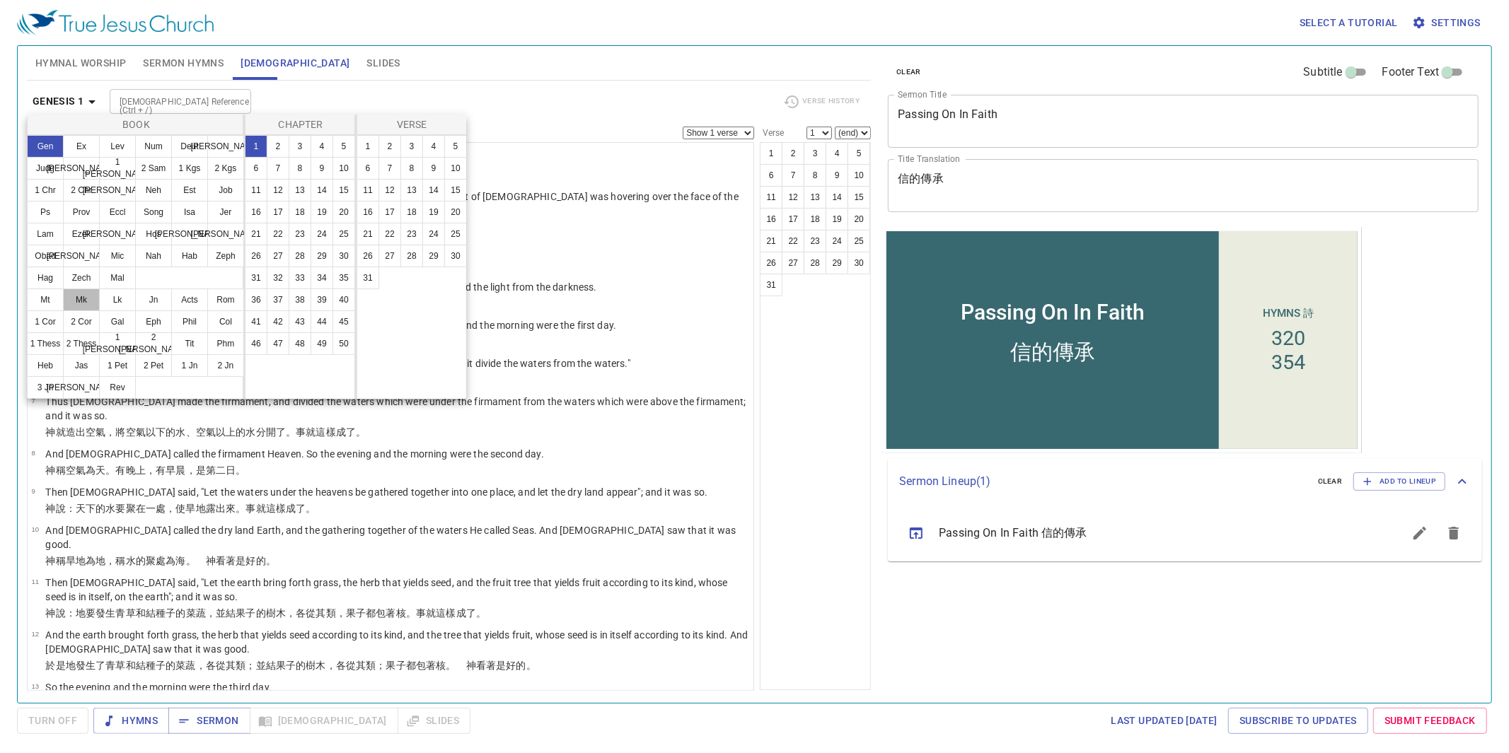
drag, startPoint x: 92, startPoint y: 317, endPoint x: 261, endPoint y: 229, distance: 190.5
click at [92, 311] on button "Mk" at bounding box center [81, 300] width 37 height 23
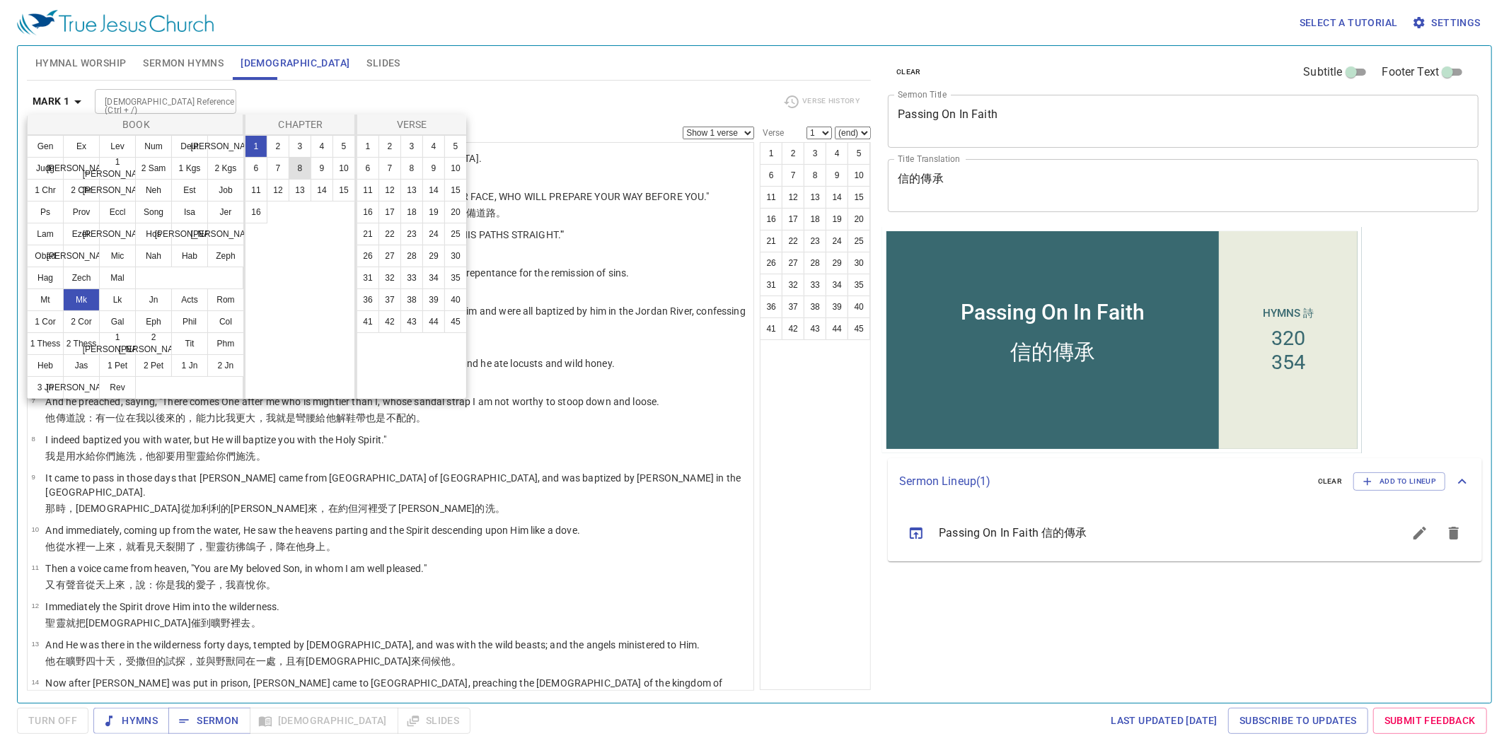
click at [295, 168] on button "8" at bounding box center [300, 168] width 23 height 23
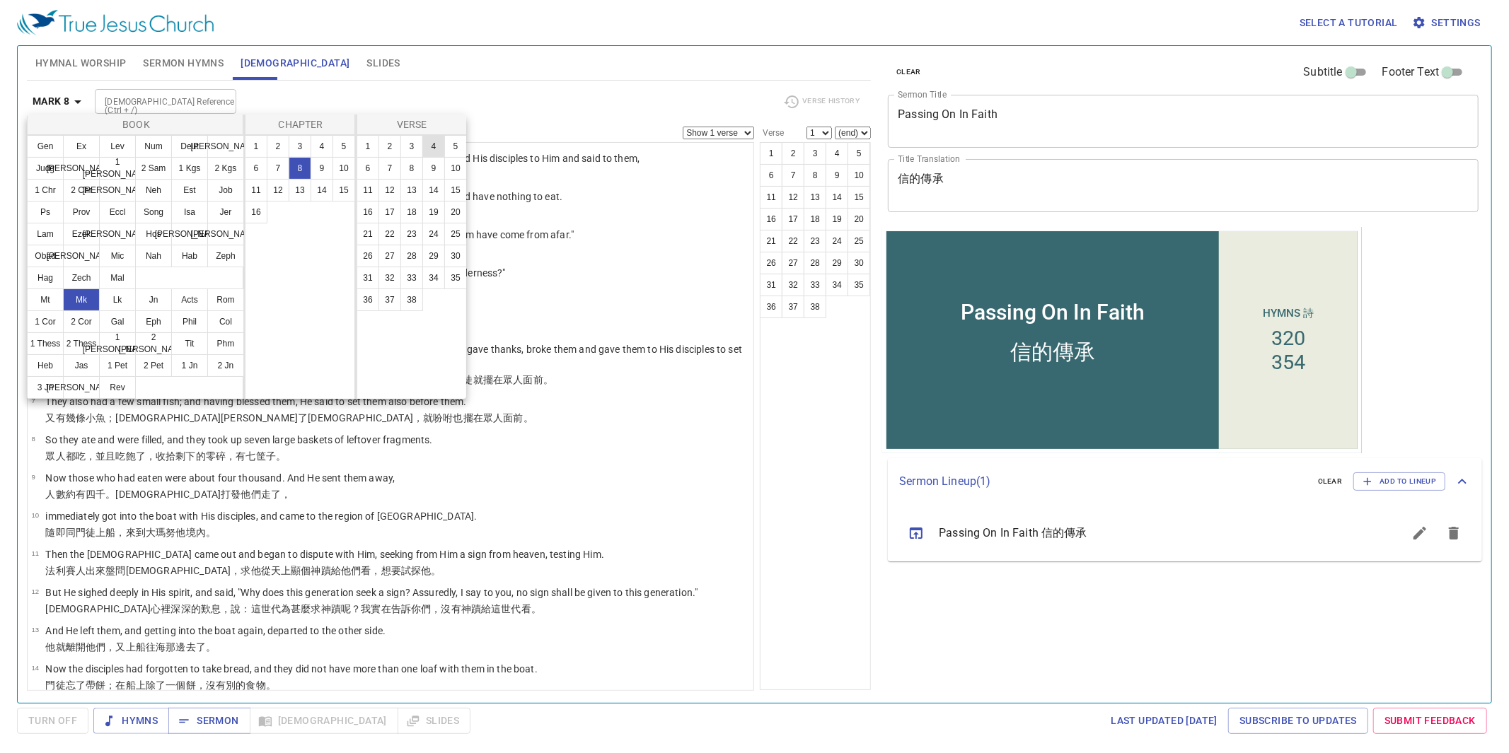
click at [438, 148] on button "4" at bounding box center [433, 146] width 23 height 23
select select "4"
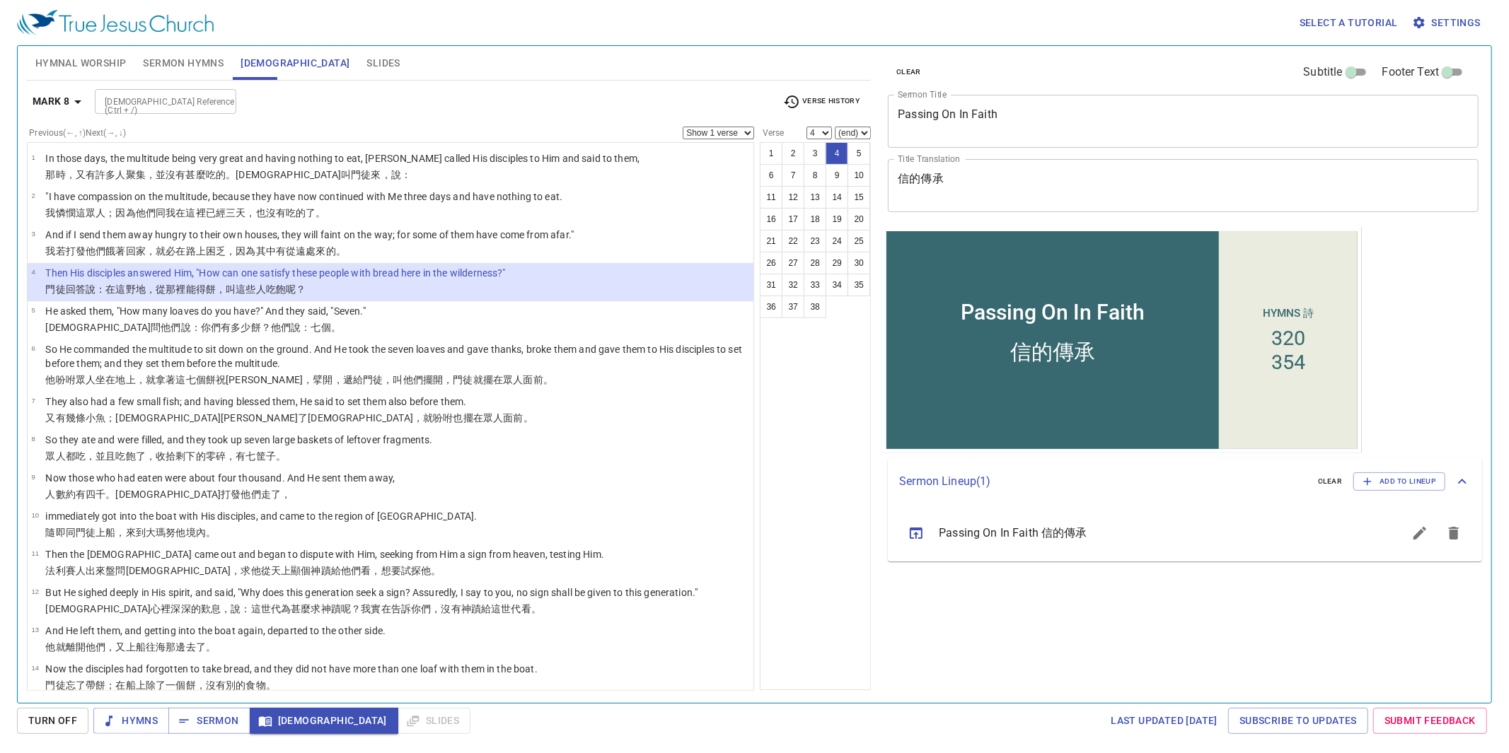
click at [862, 133] on select "(end) 5 6 7 8 9 10 11 12 13 14 15 16 17 18 19 20 21 22 23 24 25 26 27 28 29 30 …" at bounding box center [853, 133] width 36 height 13
select select "9"
click at [836, 127] on select "(end) 5 6 7 8 9 10 11 12 13 14 15 16 17 18 19 20 21 22 23 24 25 26 27 28 29 30 …" at bounding box center [853, 133] width 36 height 13
click at [306, 722] on button "Bible" at bounding box center [324, 721] width 149 height 26
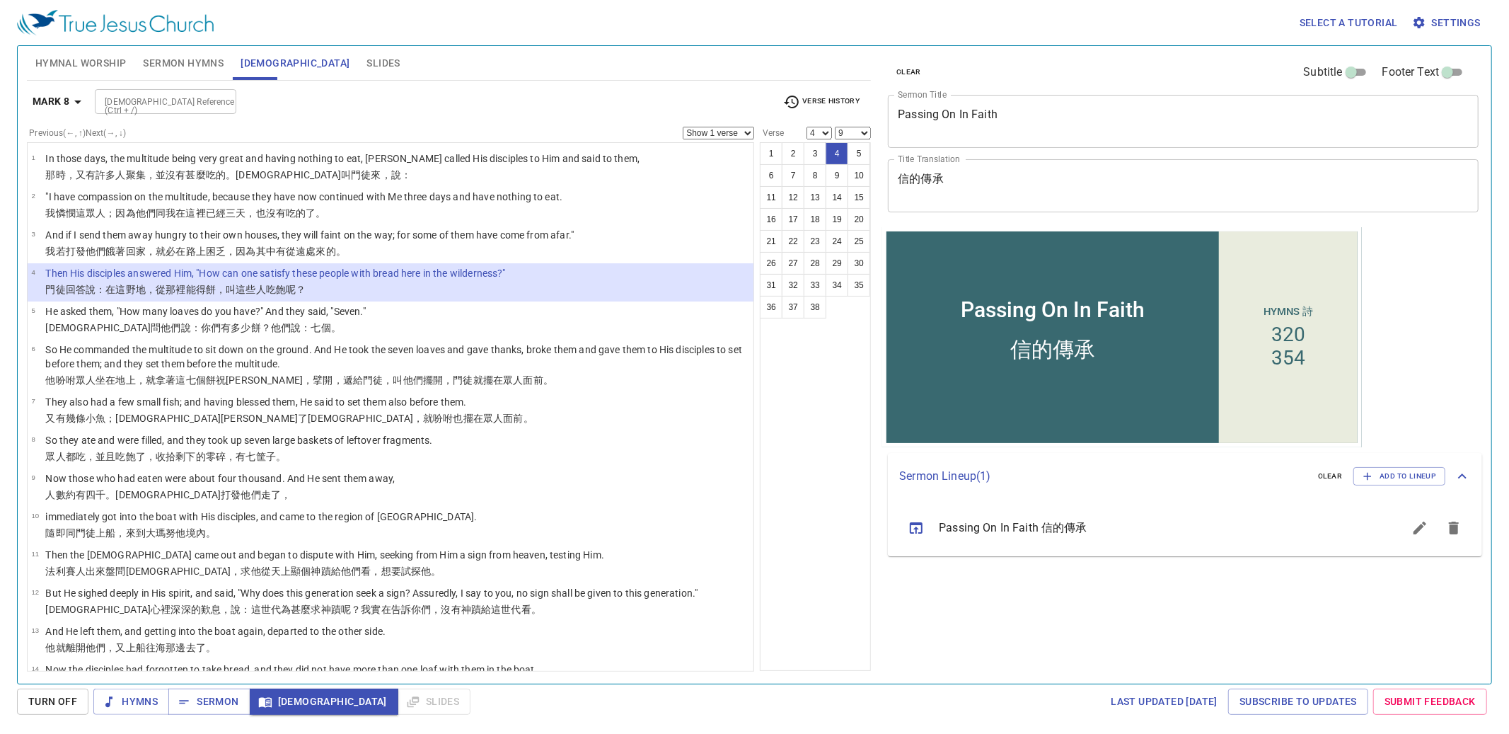
click at [743, 128] on select "Show 1 verse Show 2 verses Show 3 verses Show 4 verses Show 5 verses" at bounding box center [718, 133] width 71 height 13
select select "5"
click at [683, 127] on select "Show 1 verse Show 2 verses Show 3 verses Show 4 verses Show 5 verses" at bounding box center [718, 133] width 71 height 13
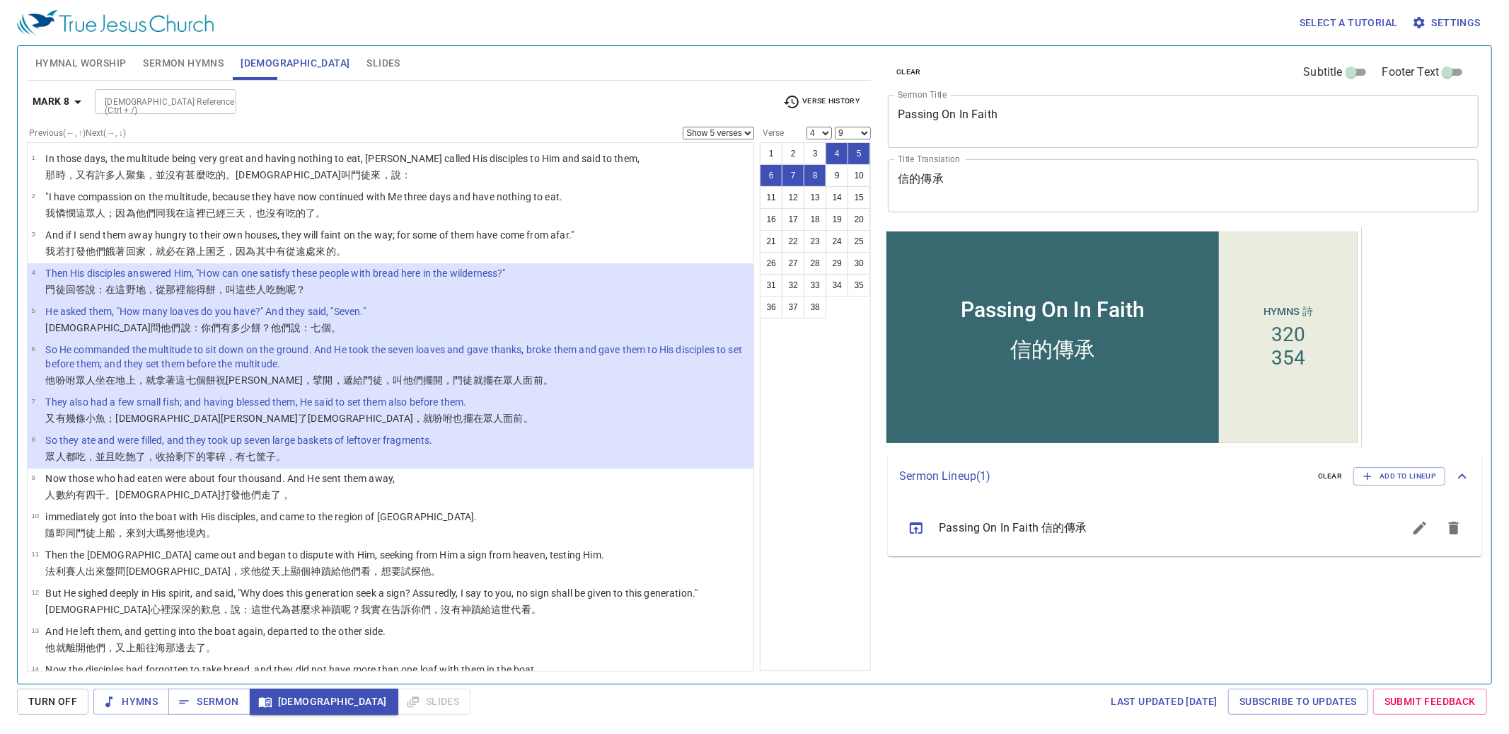
click at [609, 67] on div "Hymnal Worship Sermon Hymns Bible Slides" at bounding box center [449, 63] width 844 height 34
click at [673, 67] on div "Hymnal Worship Sermon Hymns Bible Slides" at bounding box center [449, 63] width 844 height 34
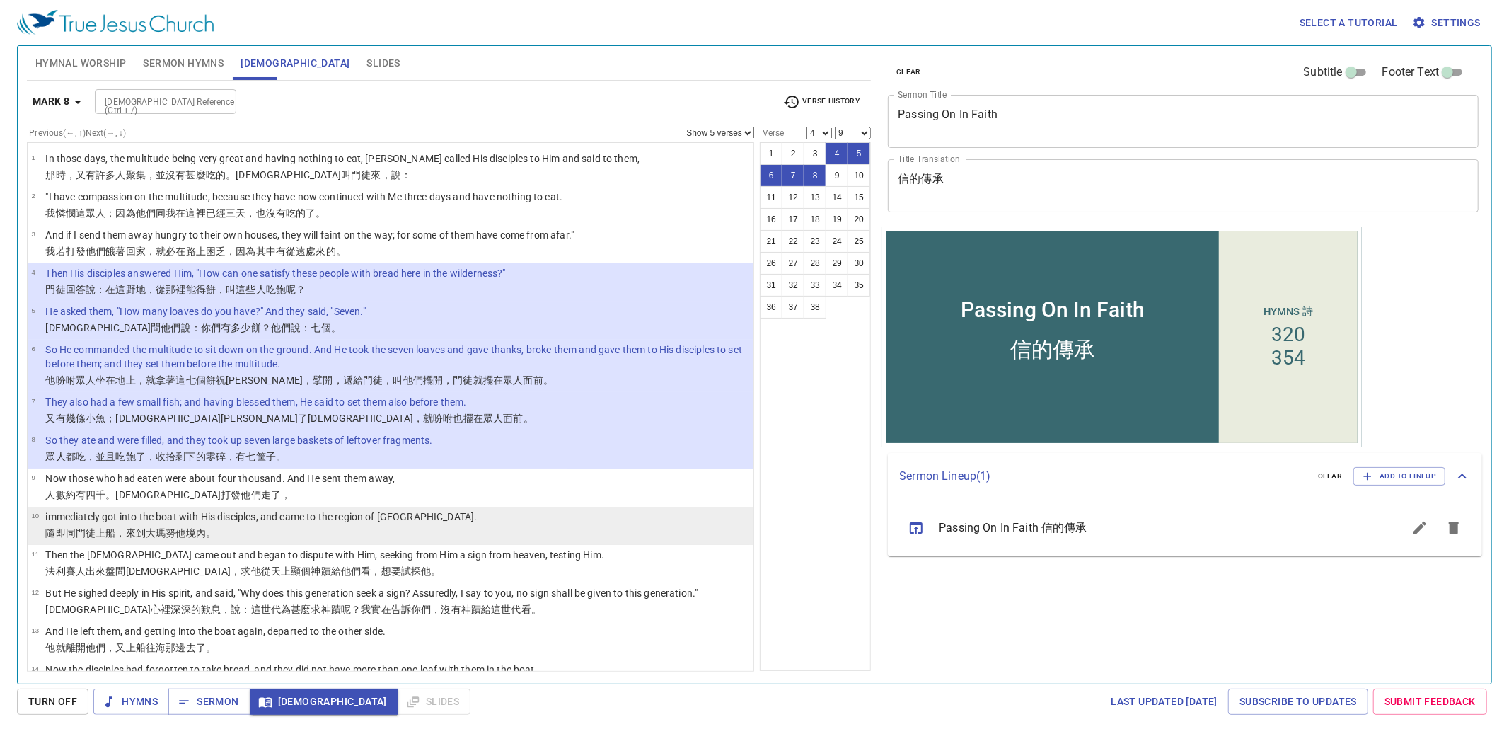
scroll to position [2, 0]
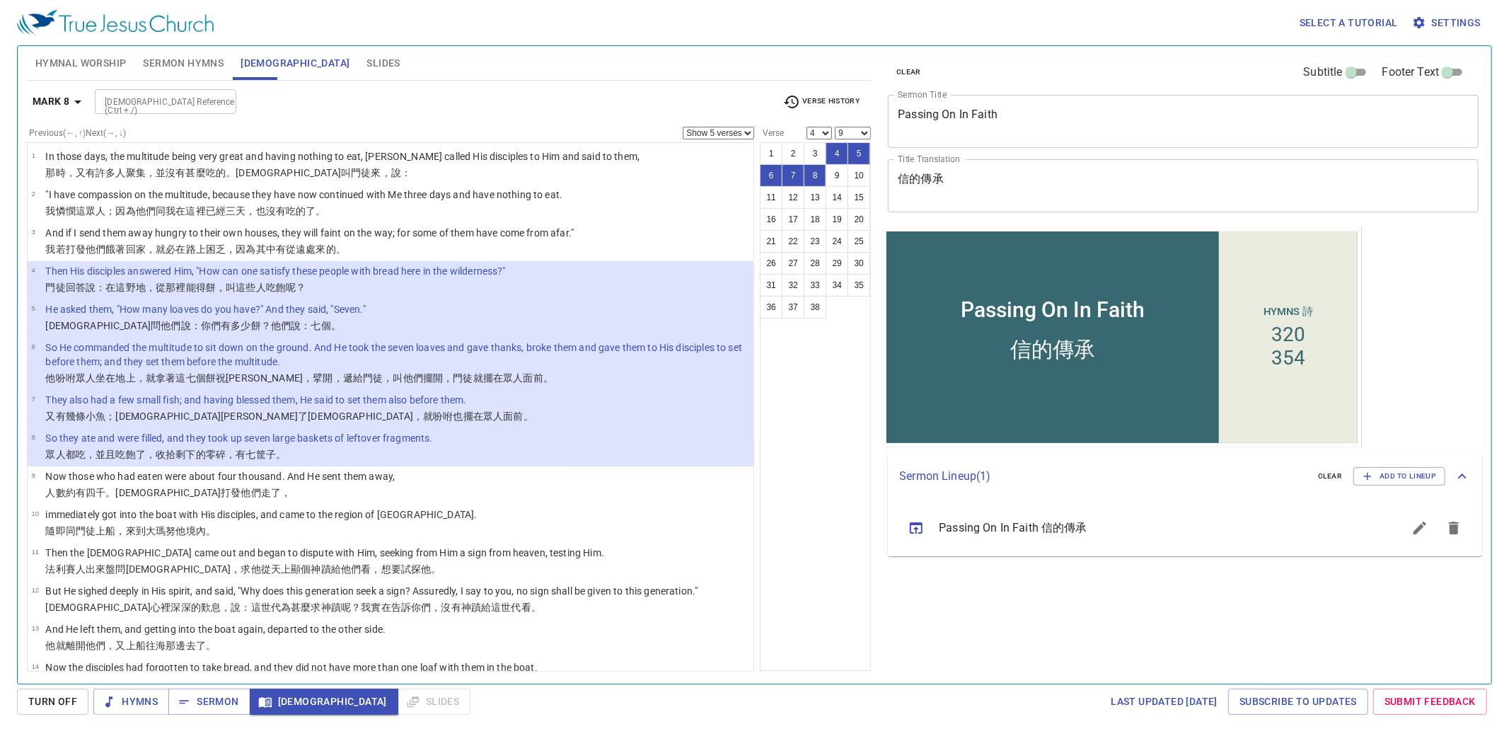
click at [448, 74] on div "Hymnal Worship Sermon Hymns Bible Slides" at bounding box center [449, 63] width 844 height 34
click at [464, 21] on div "Select a tutorial Settings" at bounding box center [751, 22] width 1469 height 45
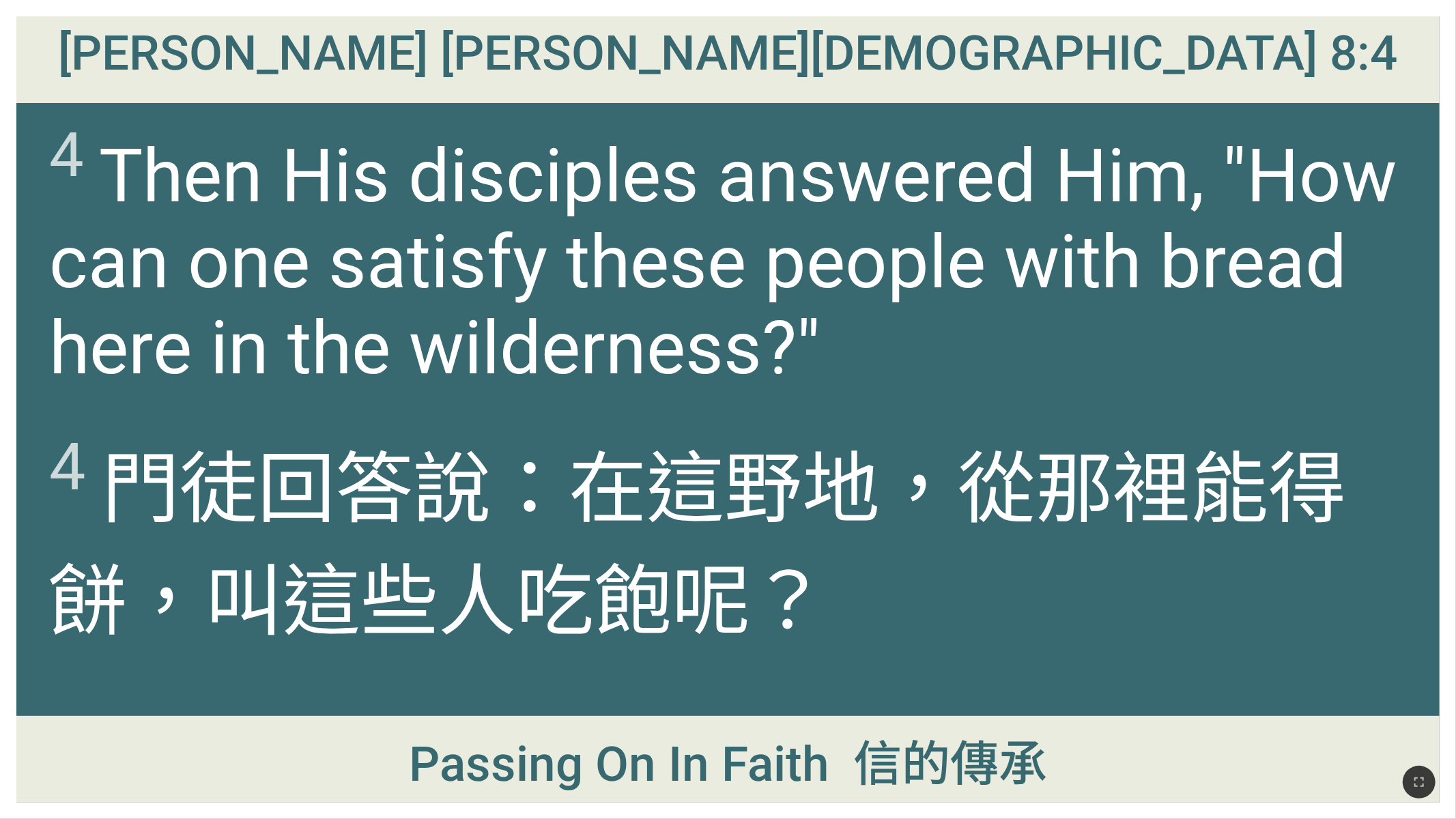
drag, startPoint x: 1081, startPoint y: 440, endPoint x: 1069, endPoint y: 440, distance: 12.0
click at [1075, 440] on span "4 門徒 回答 說：在 這 野地 ，從那裡 能 得餅 ，叫這些人 吃飽 呢？" at bounding box center [728, 537] width 1358 height 225
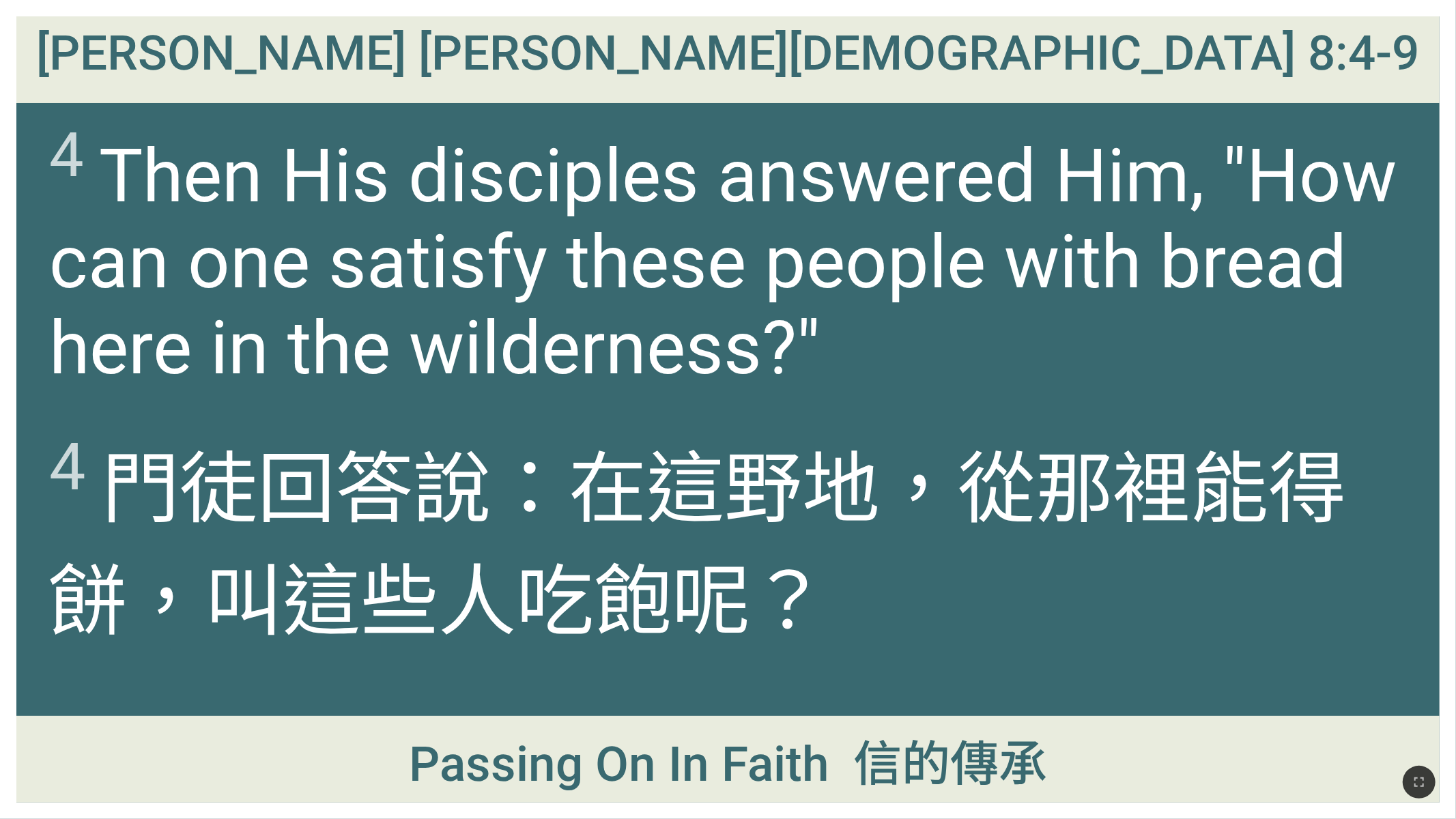
drag, startPoint x: 616, startPoint y: 418, endPoint x: 624, endPoint y: 405, distance: 15.3
click at [616, 418] on div "4 門徒 回答 說：在 這 野地 ，從那裡 能 得餅 ，叫這些人 吃飽 呢？" at bounding box center [728, 562] width 1423 height 307
click at [847, 402] on div "4 Then His disciples answered Him, "How can one satisfy these people with bread…" at bounding box center [728, 257] width 1423 height 307
click at [733, 386] on span "4 Then His disciples answered Him, "How can one satisfy these people with bread…" at bounding box center [728, 256] width 1358 height 272
